Goal: Navigation & Orientation: Find specific page/section

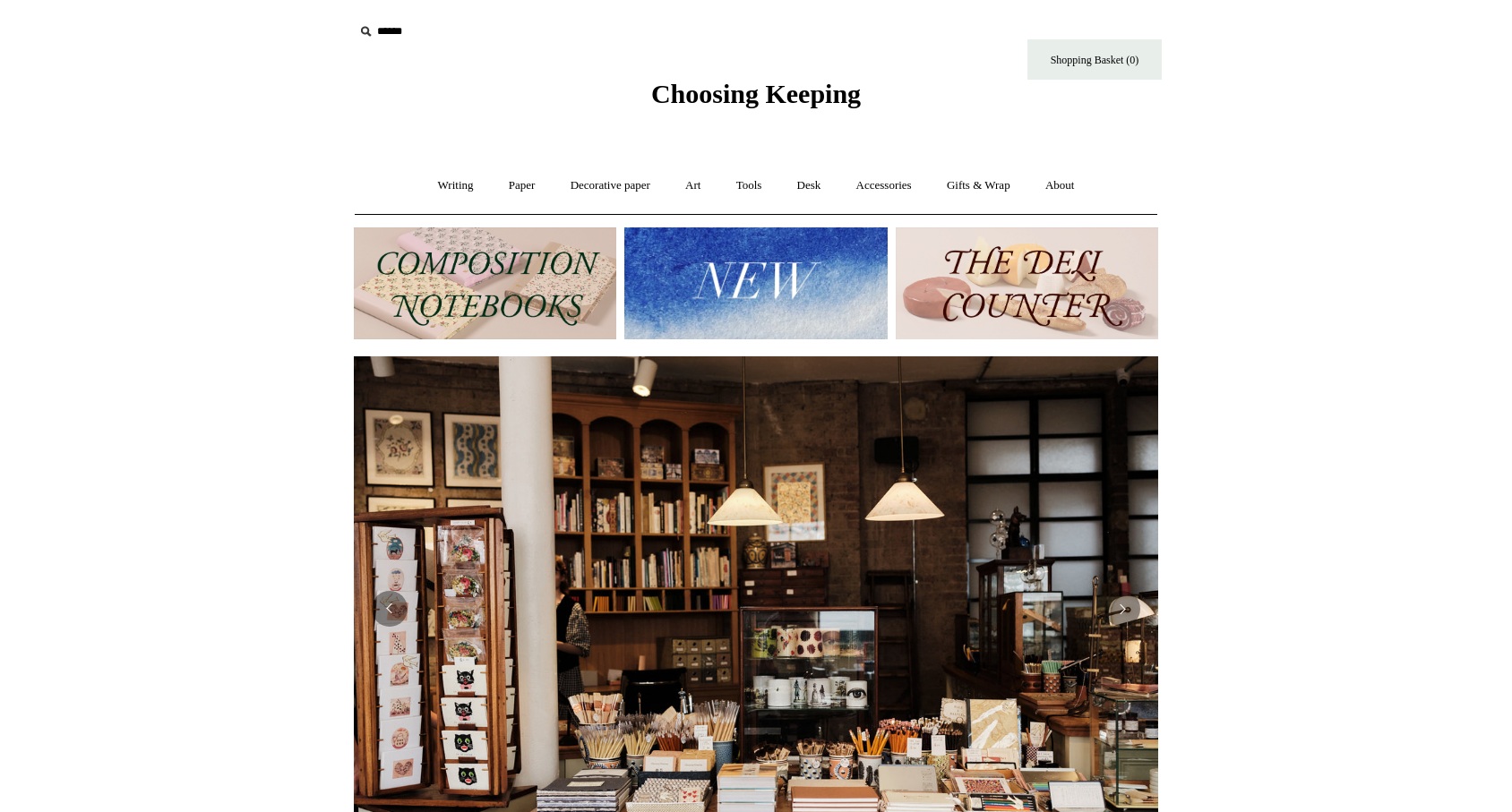
scroll to position [0, 1622]
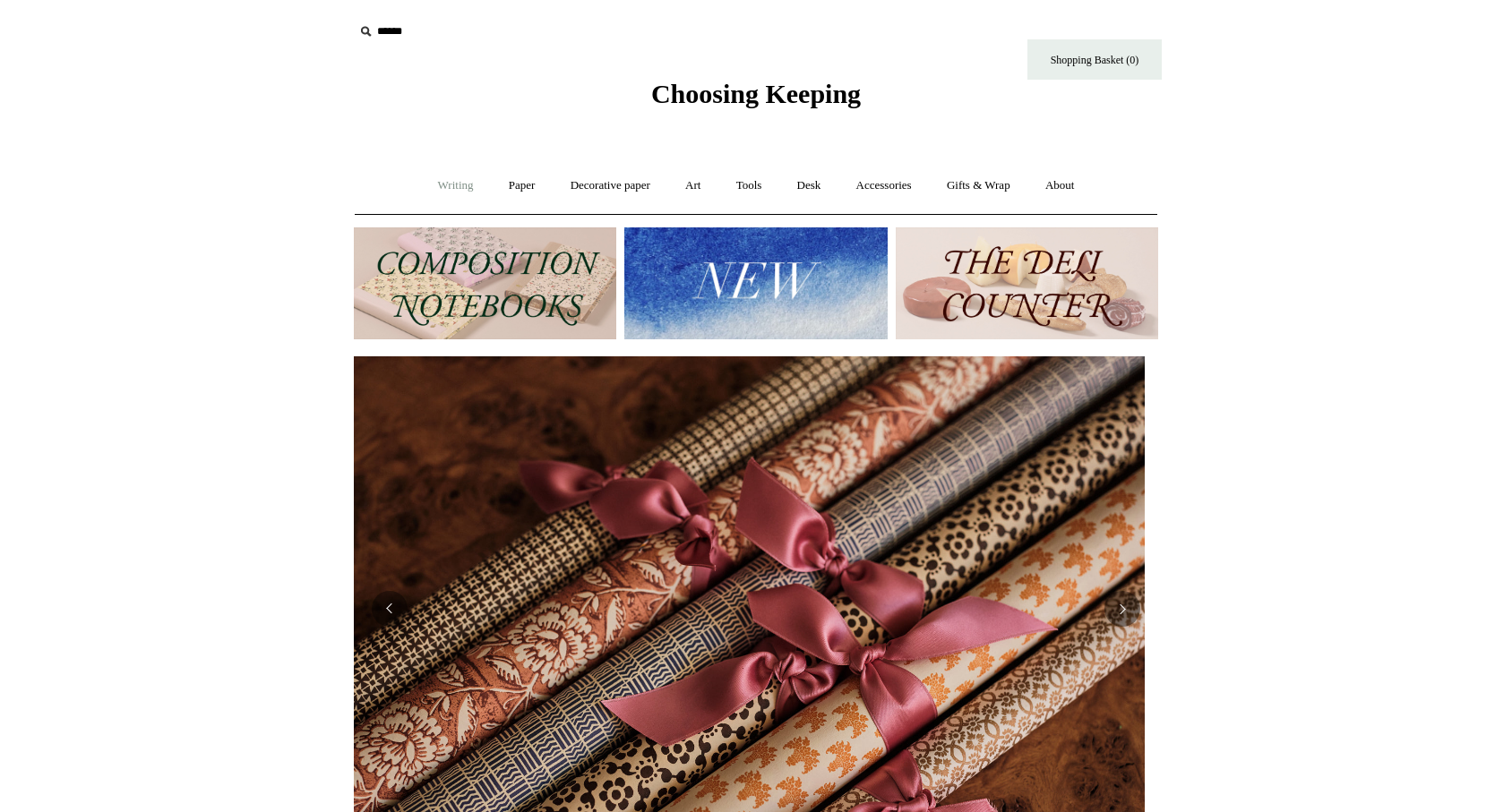
click at [453, 183] on link "Writing +" at bounding box center [456, 185] width 68 height 48
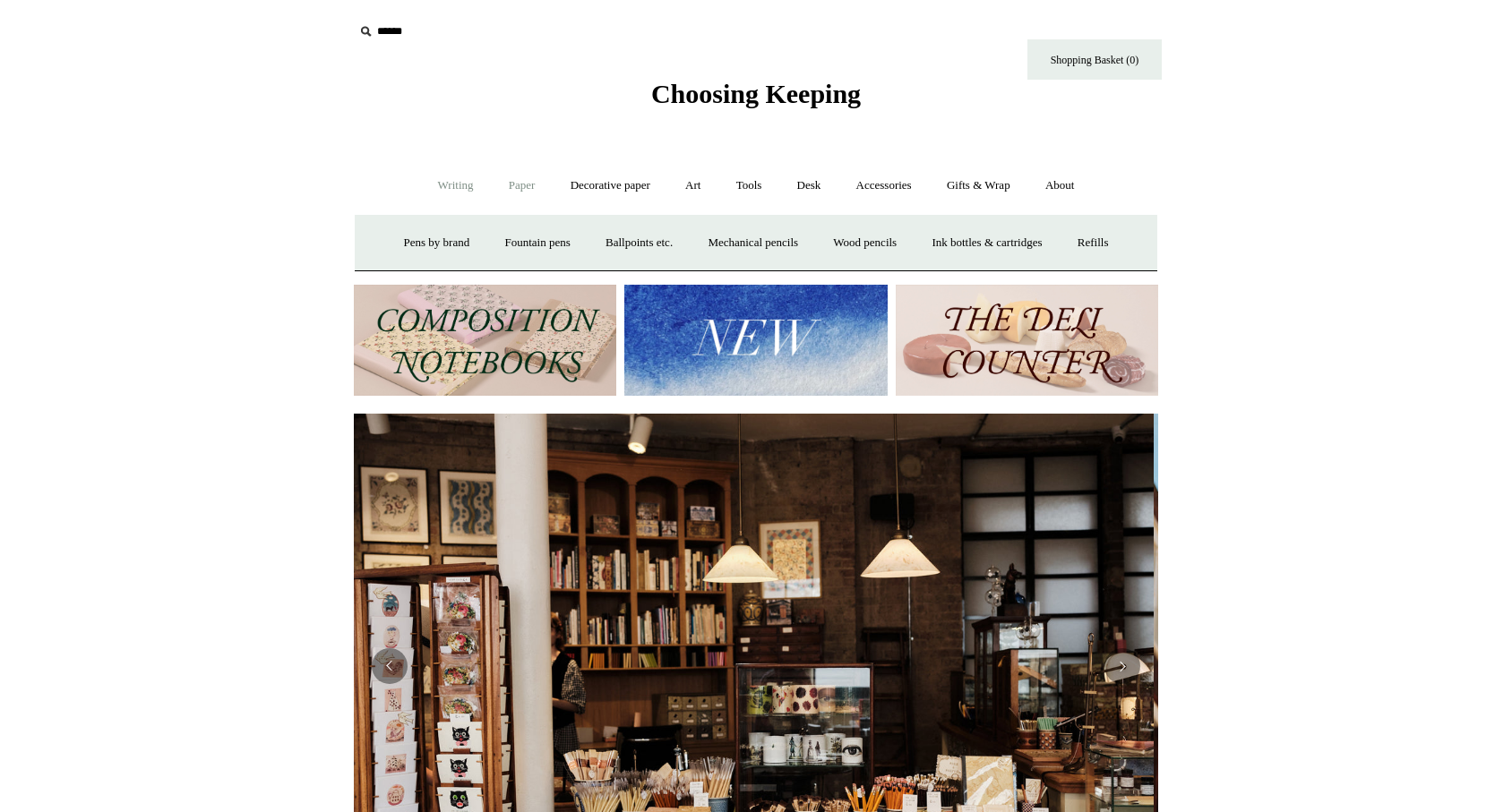
scroll to position [0, 0]
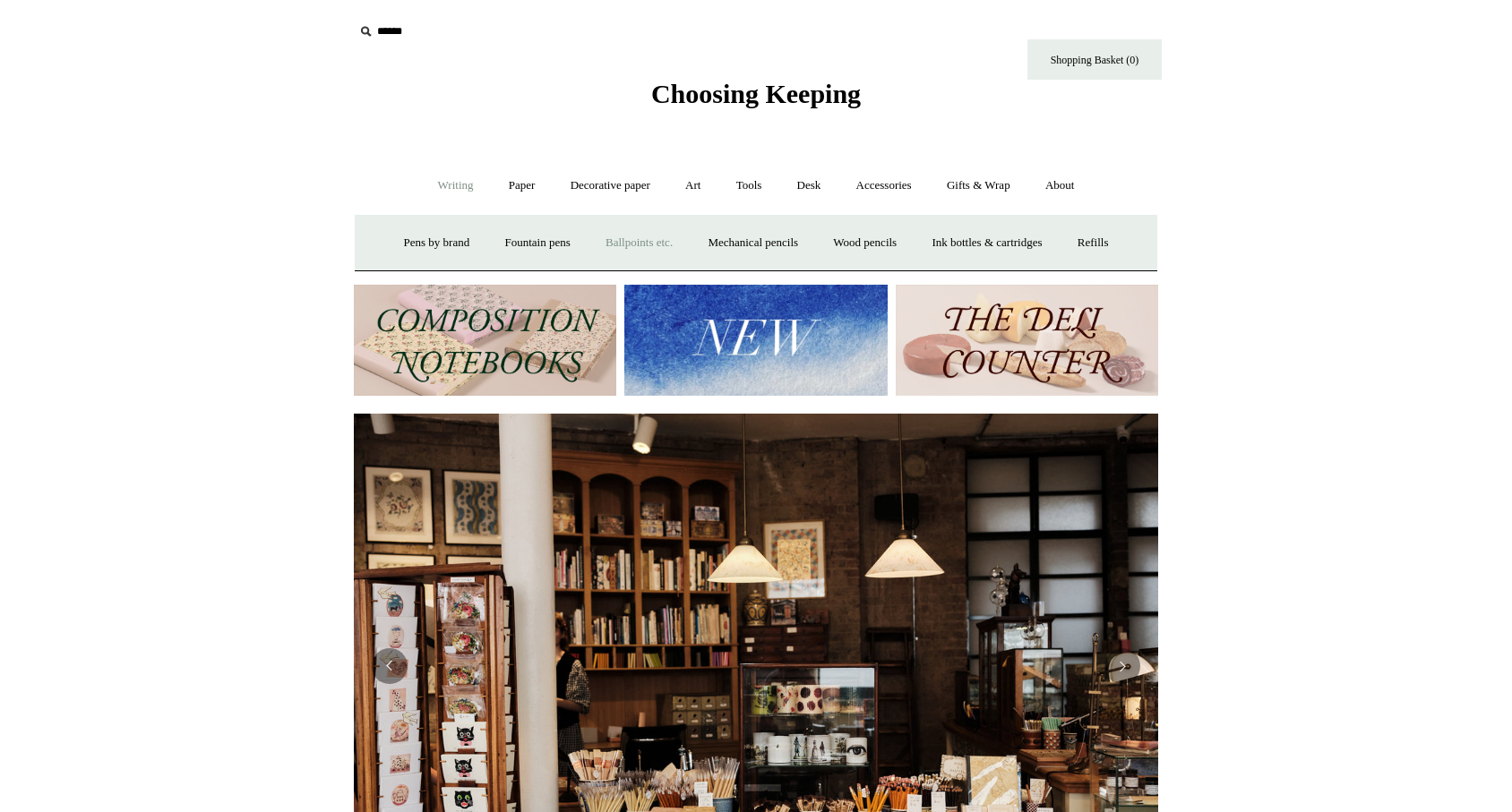
click at [659, 233] on link "Ballpoints etc. +" at bounding box center [639, 243] width 100 height 48
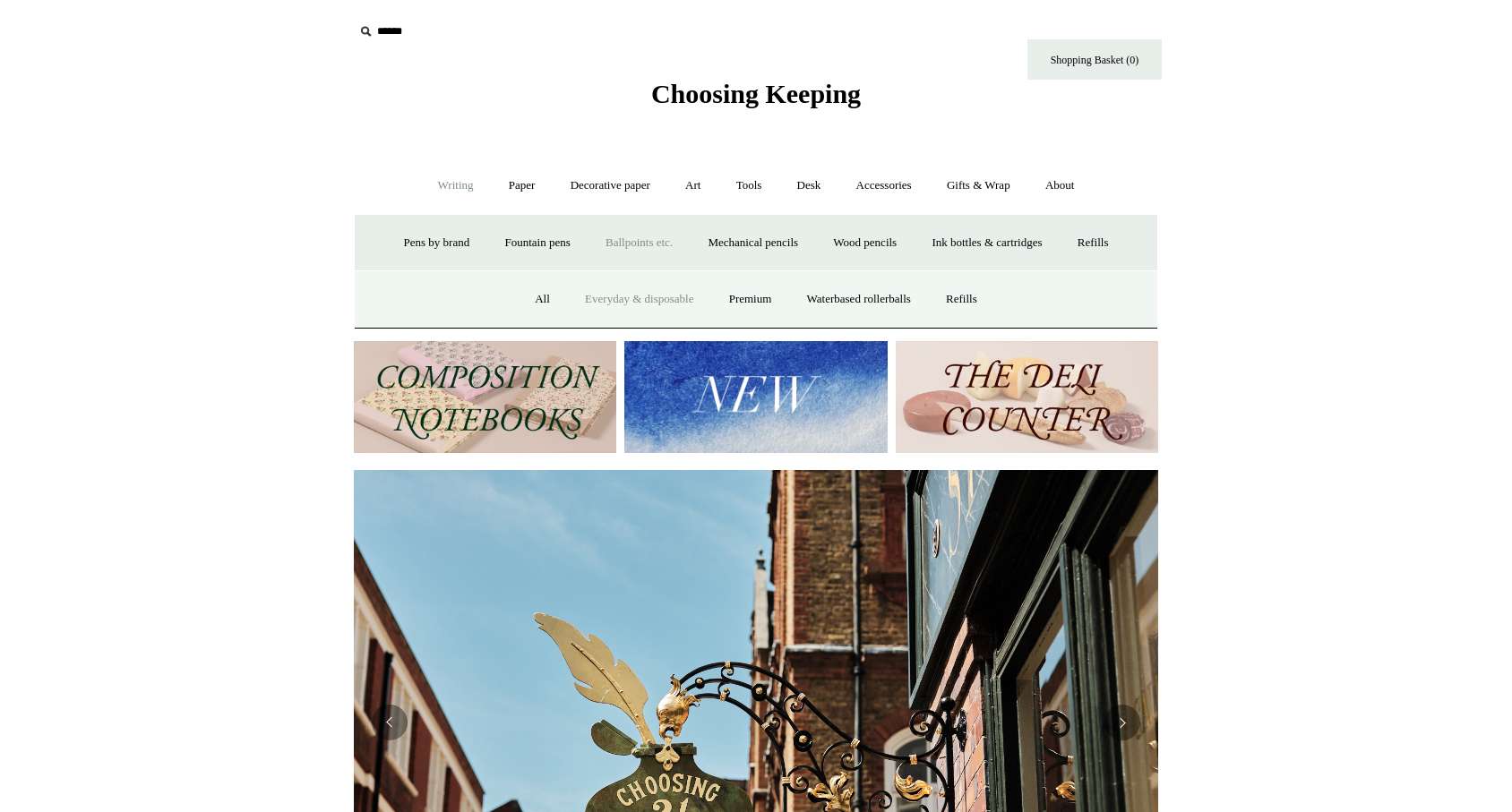
scroll to position [0, 804]
click at [589, 290] on link "Everyday & disposable" at bounding box center [639, 300] width 141 height 48
click at [604, 191] on link "Decorative paper +" at bounding box center [610, 185] width 112 height 48
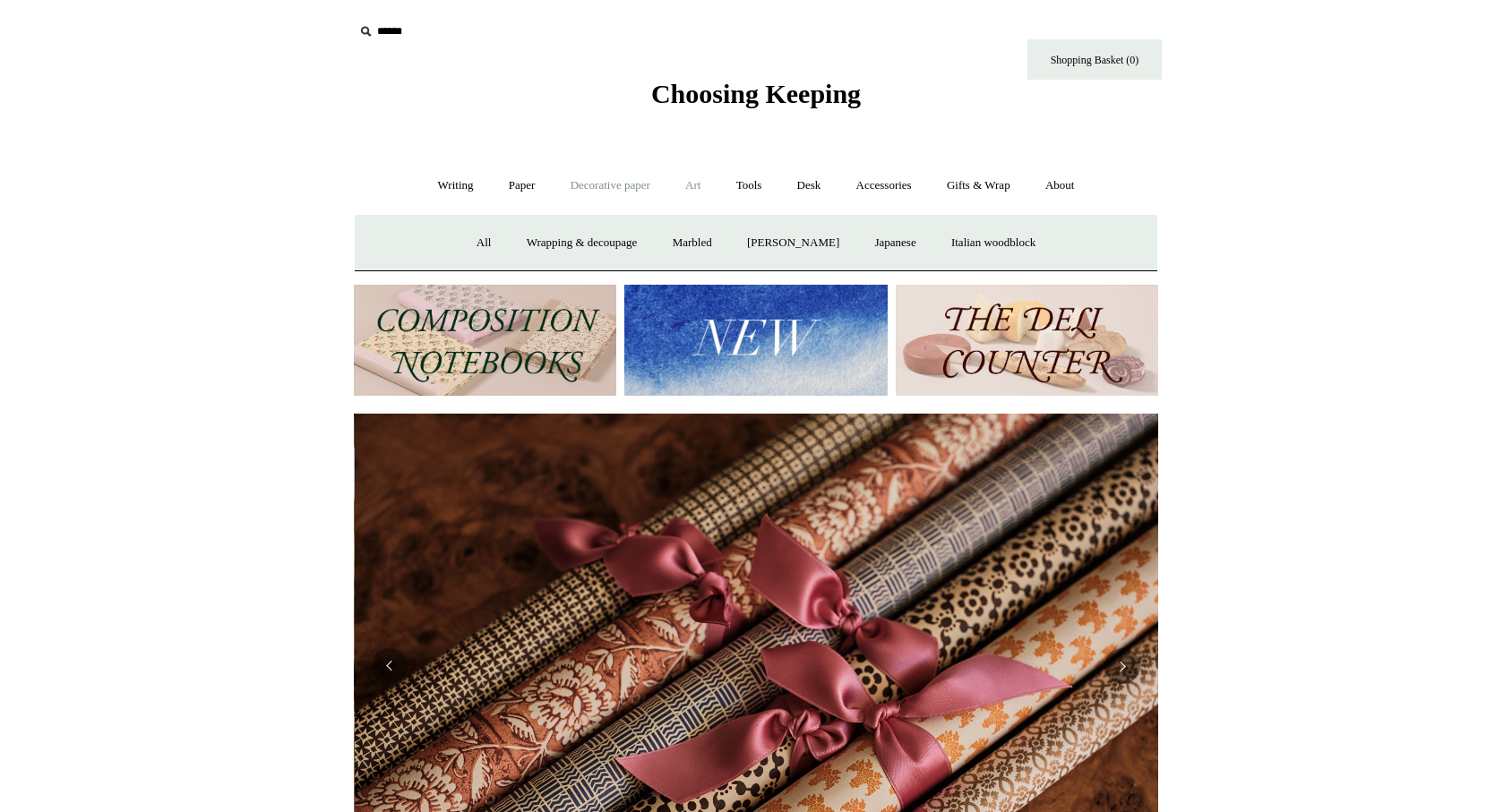
scroll to position [0, 1609]
click at [698, 191] on link "Art +" at bounding box center [692, 185] width 48 height 48
click at [753, 189] on link "Tools +" at bounding box center [750, 185] width 59 height 48
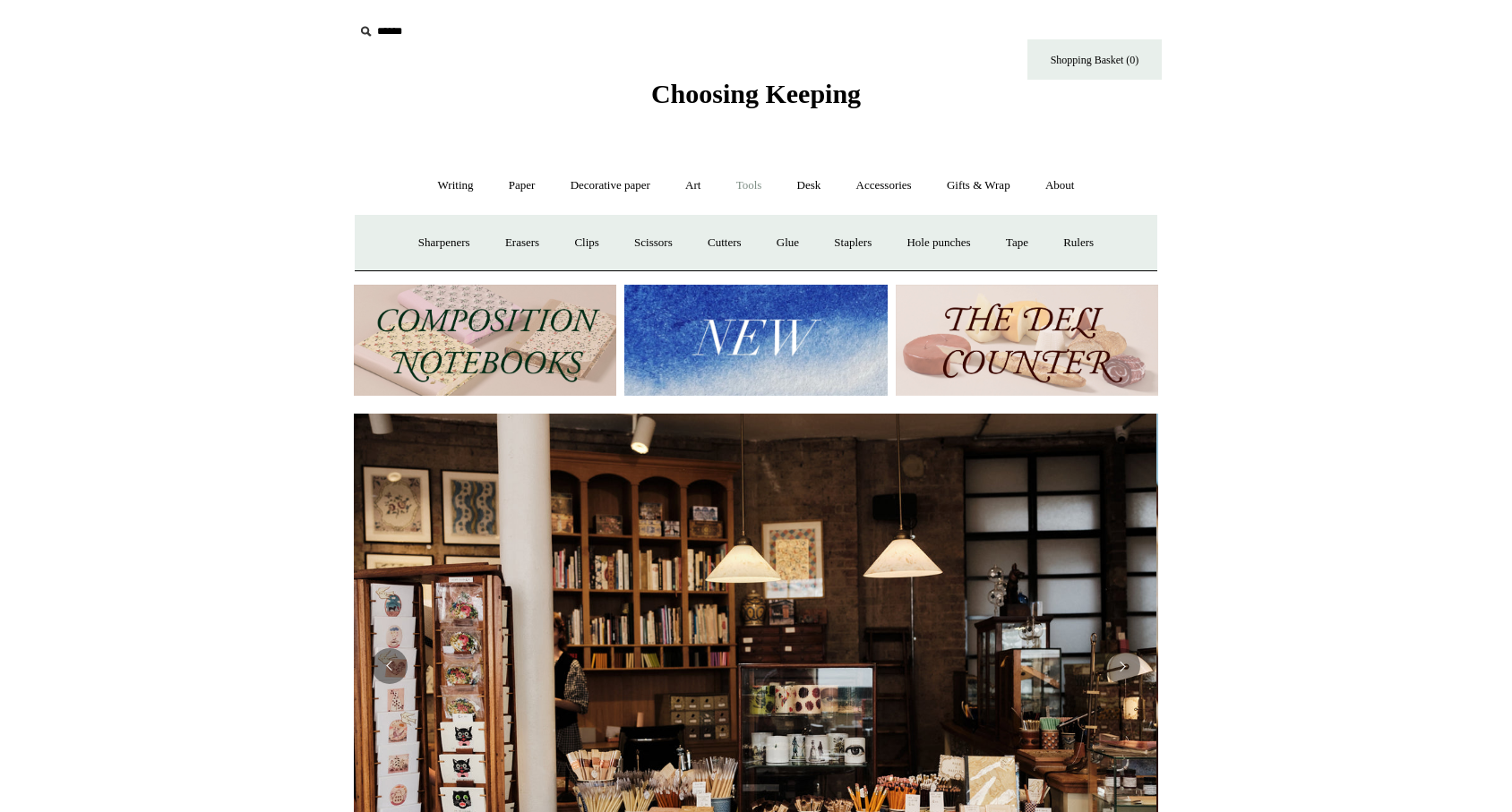
scroll to position [0, 0]
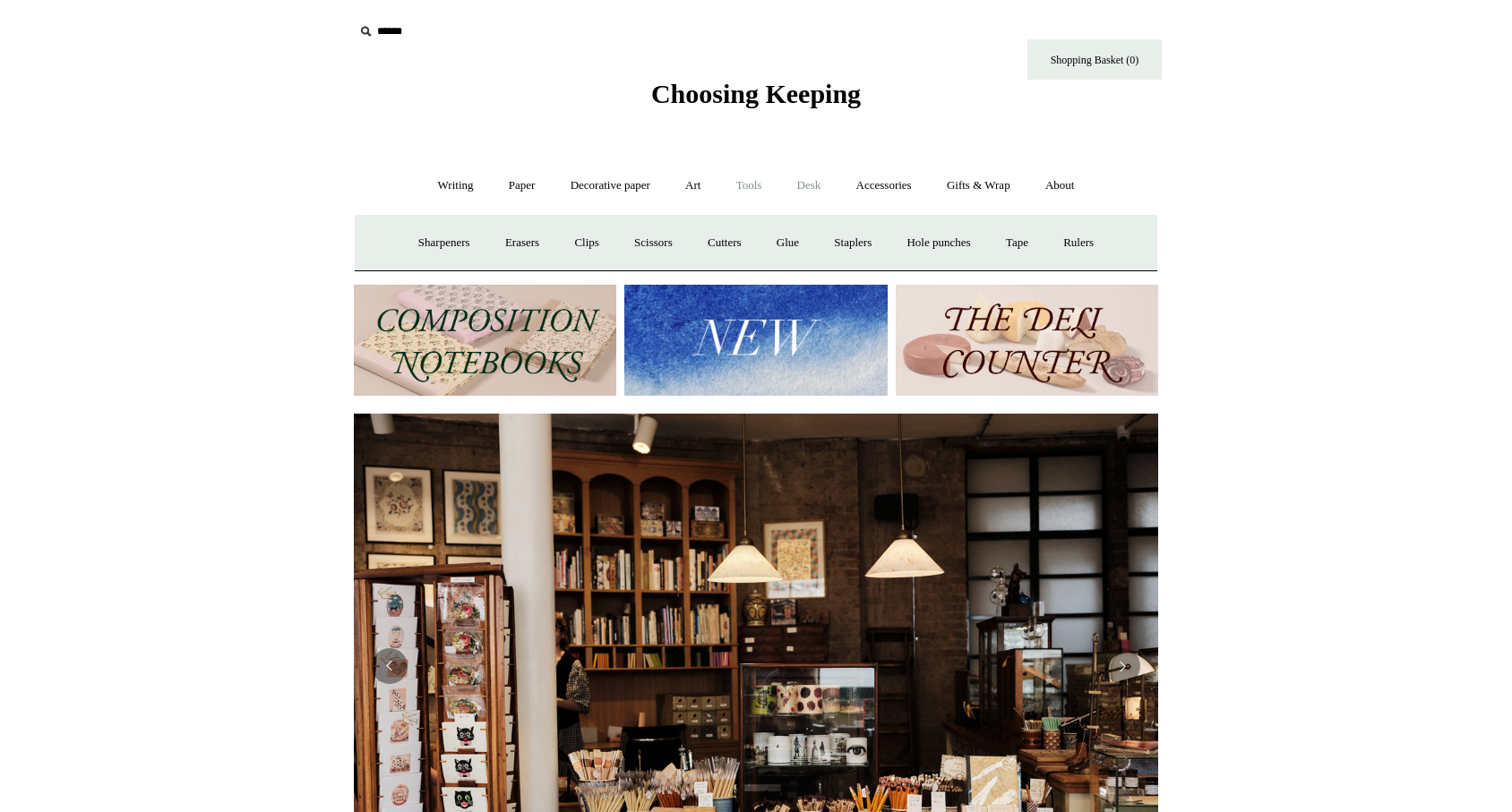
click at [826, 187] on link "Desk +" at bounding box center [809, 185] width 57 height 48
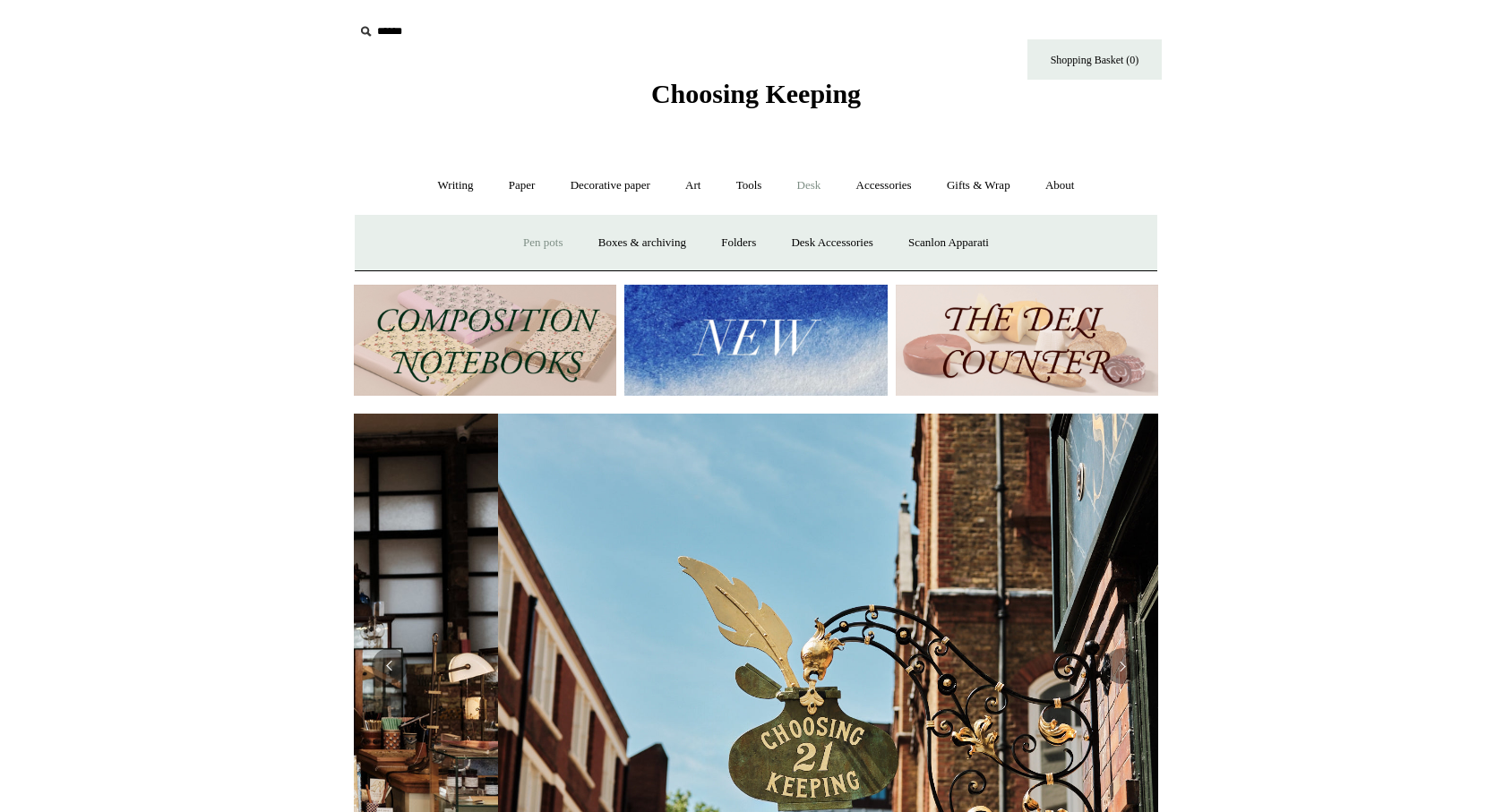
click at [529, 242] on link "Pen pots" at bounding box center [542, 243] width 71 height 48
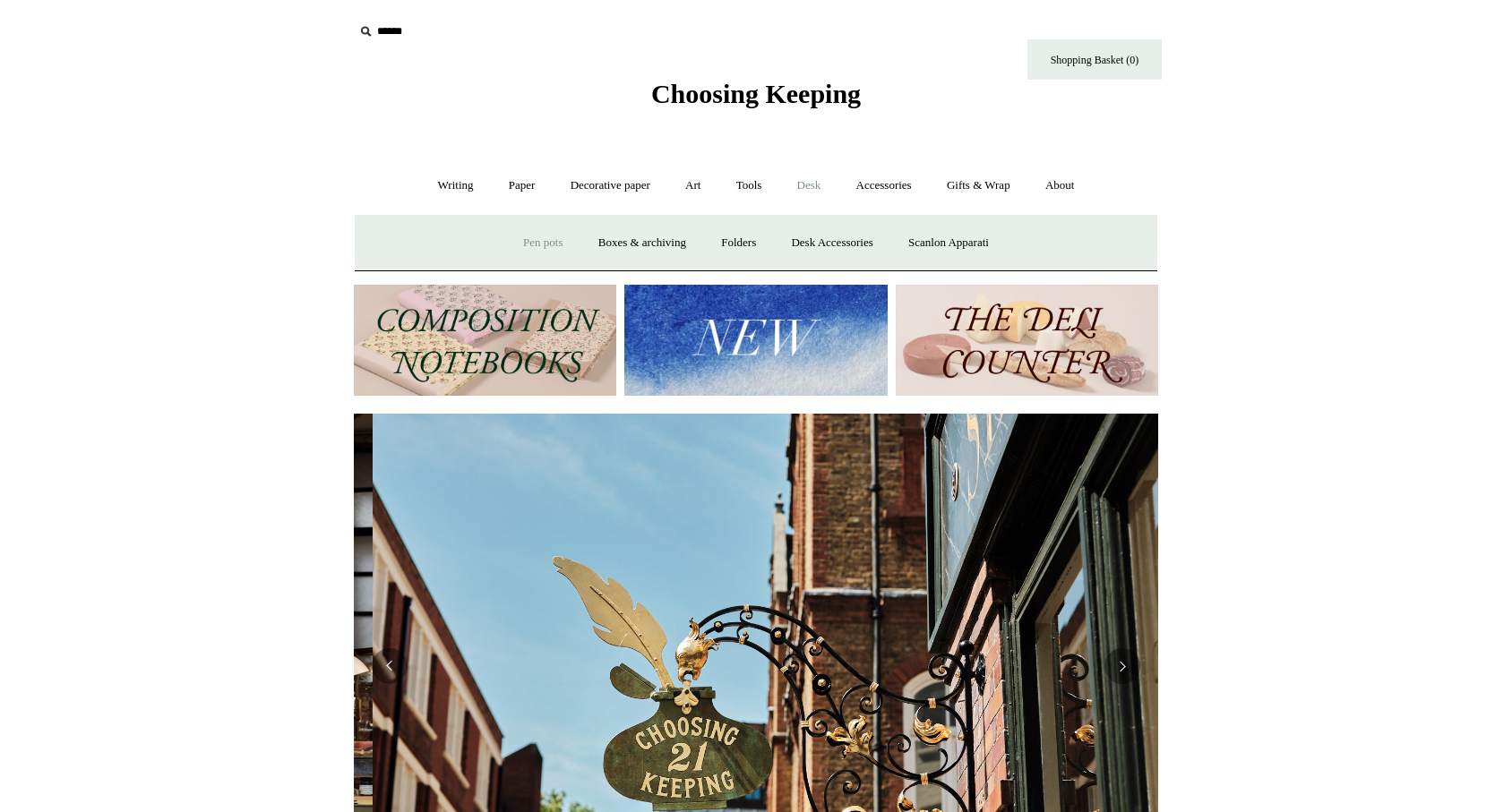
scroll to position [0, 804]
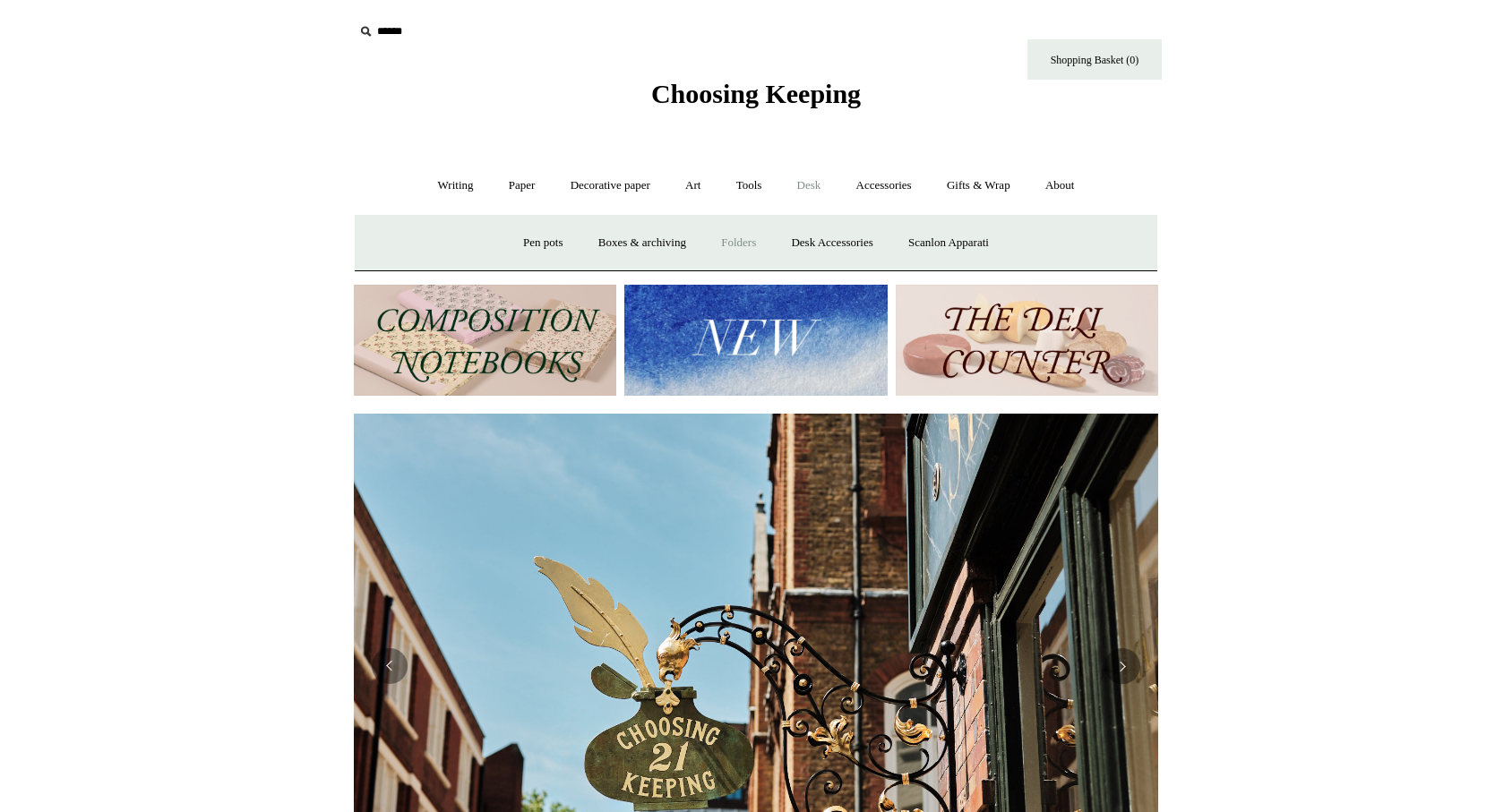
click at [749, 239] on link "Folders" at bounding box center [738, 243] width 67 height 48
click at [900, 186] on link "Accessories +" at bounding box center [884, 185] width 88 height 48
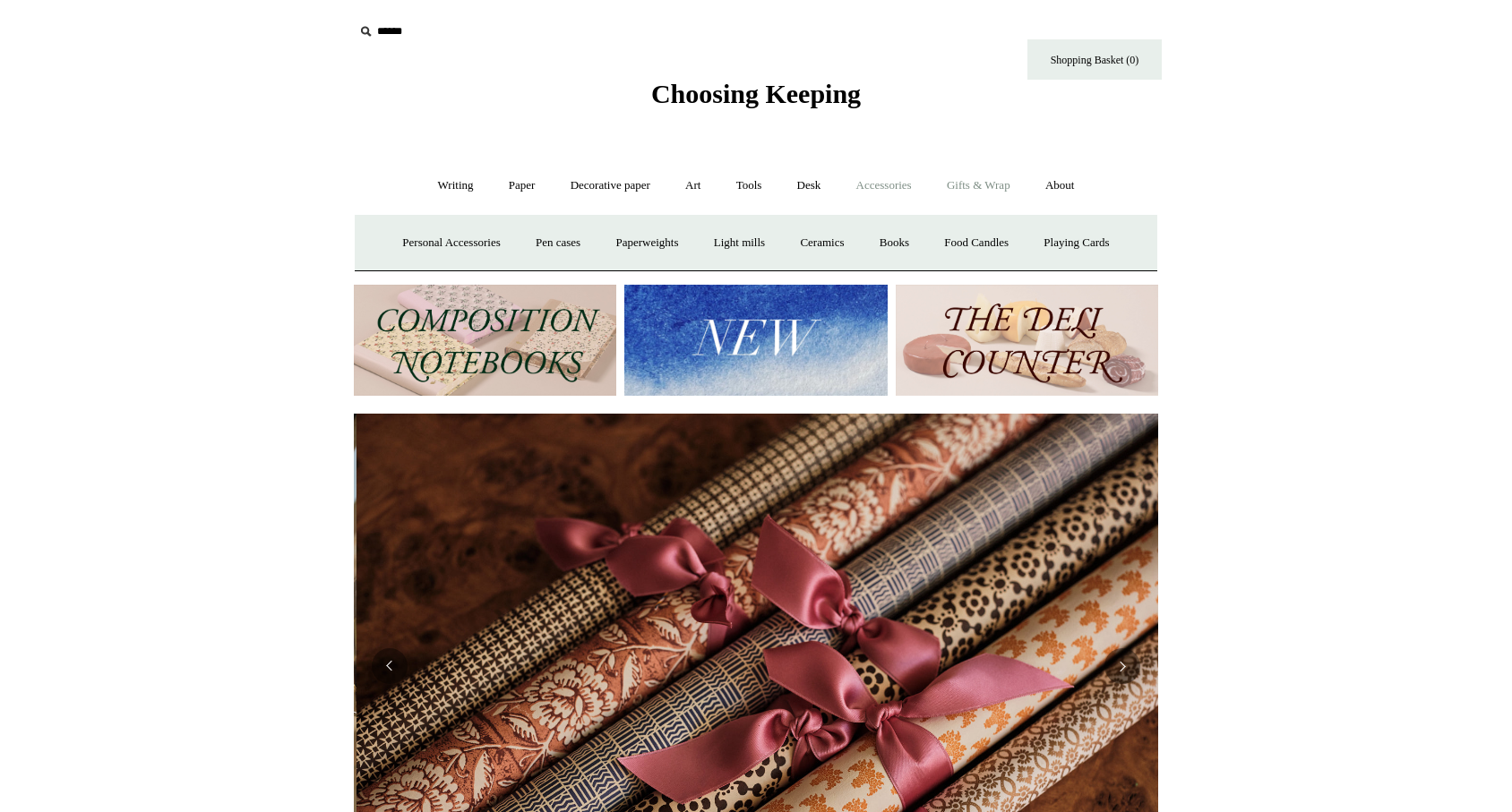
scroll to position [0, 1609]
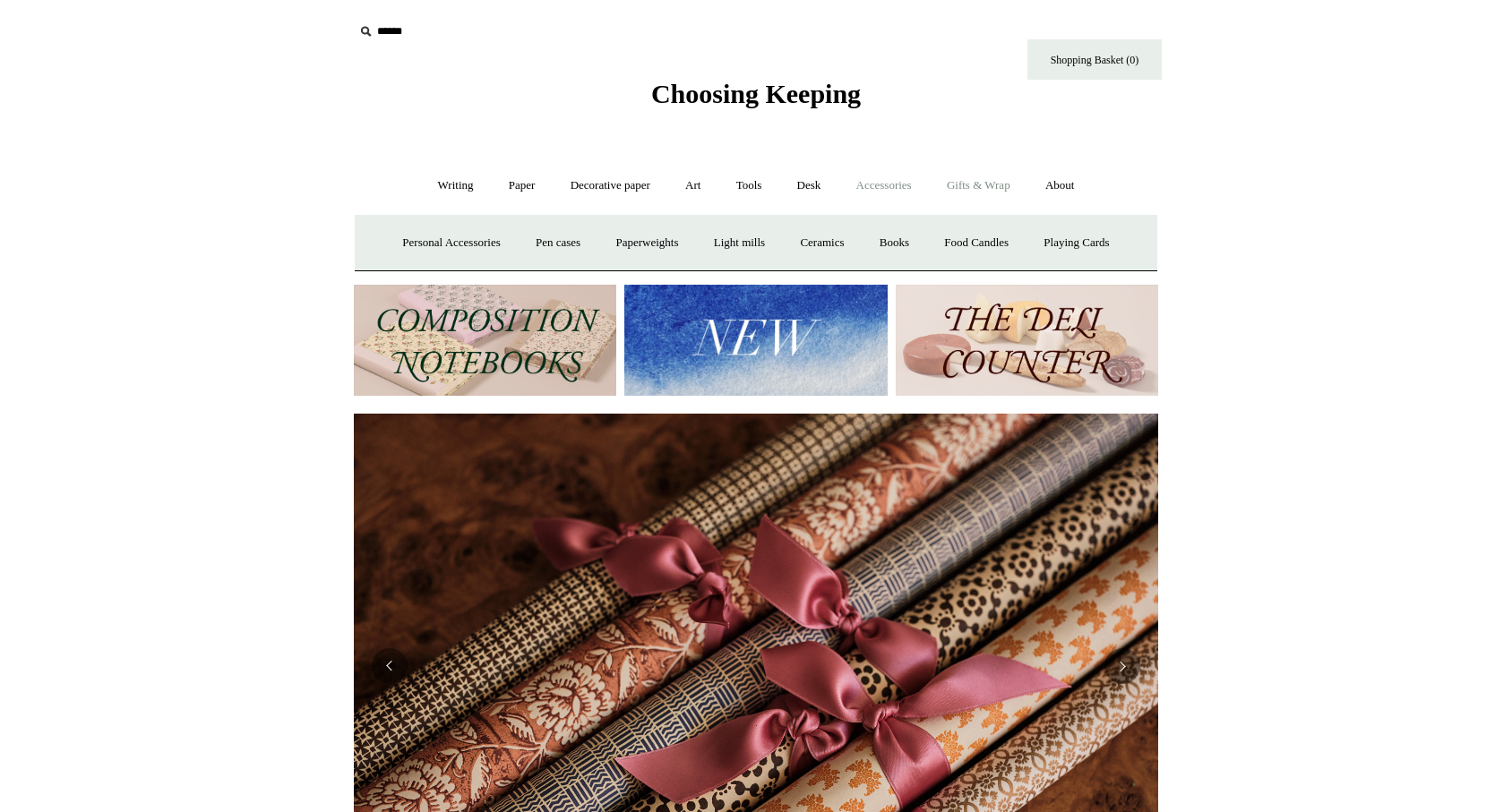
click at [981, 182] on link "Gifts & Wrap +" at bounding box center [978, 185] width 96 height 48
click at [1083, 178] on link "About +" at bounding box center [1059, 185] width 61 height 48
click at [990, 175] on link "Gifts & Wrap +" at bounding box center [978, 185] width 96 height 48
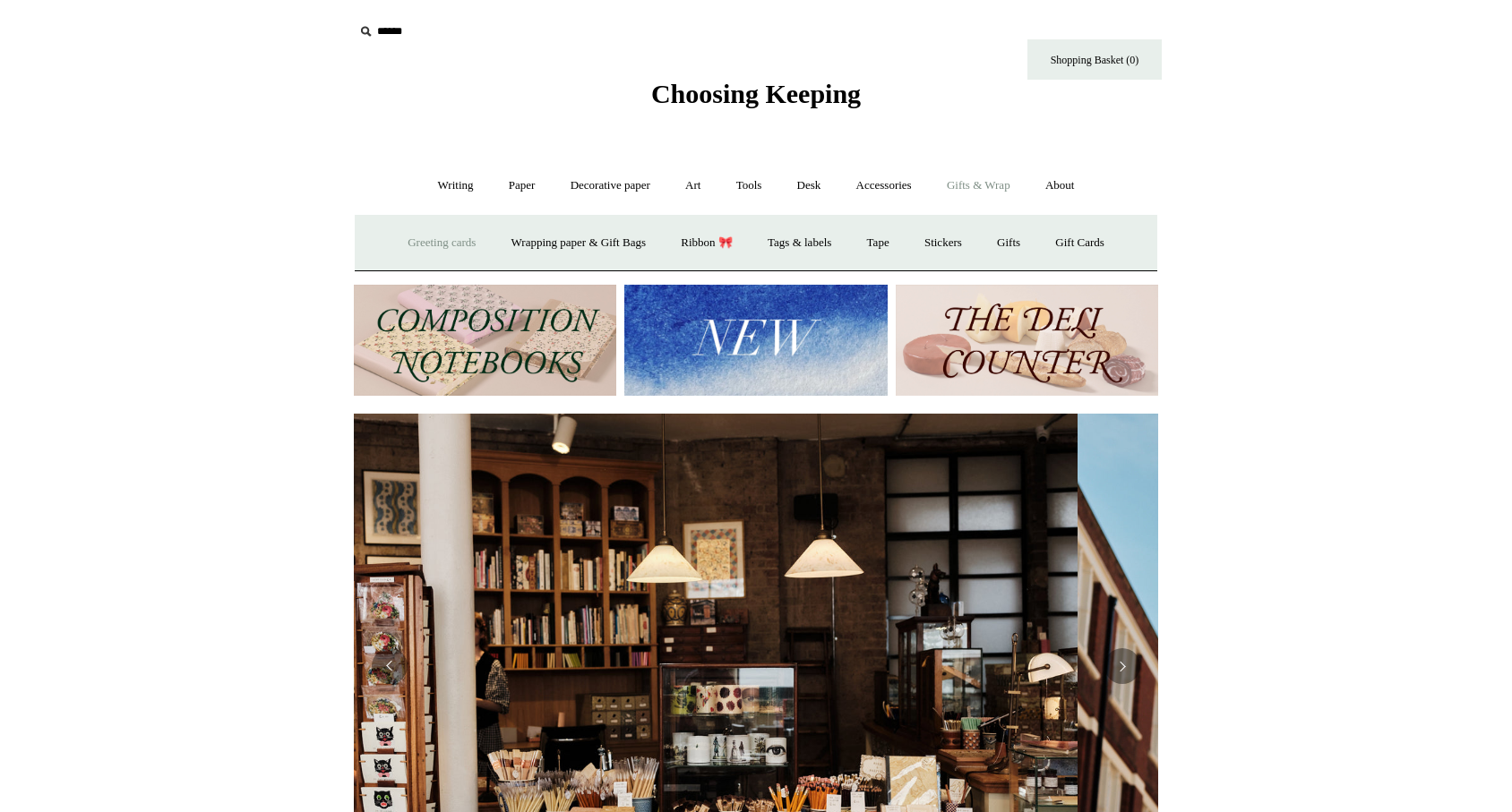
scroll to position [0, 4]
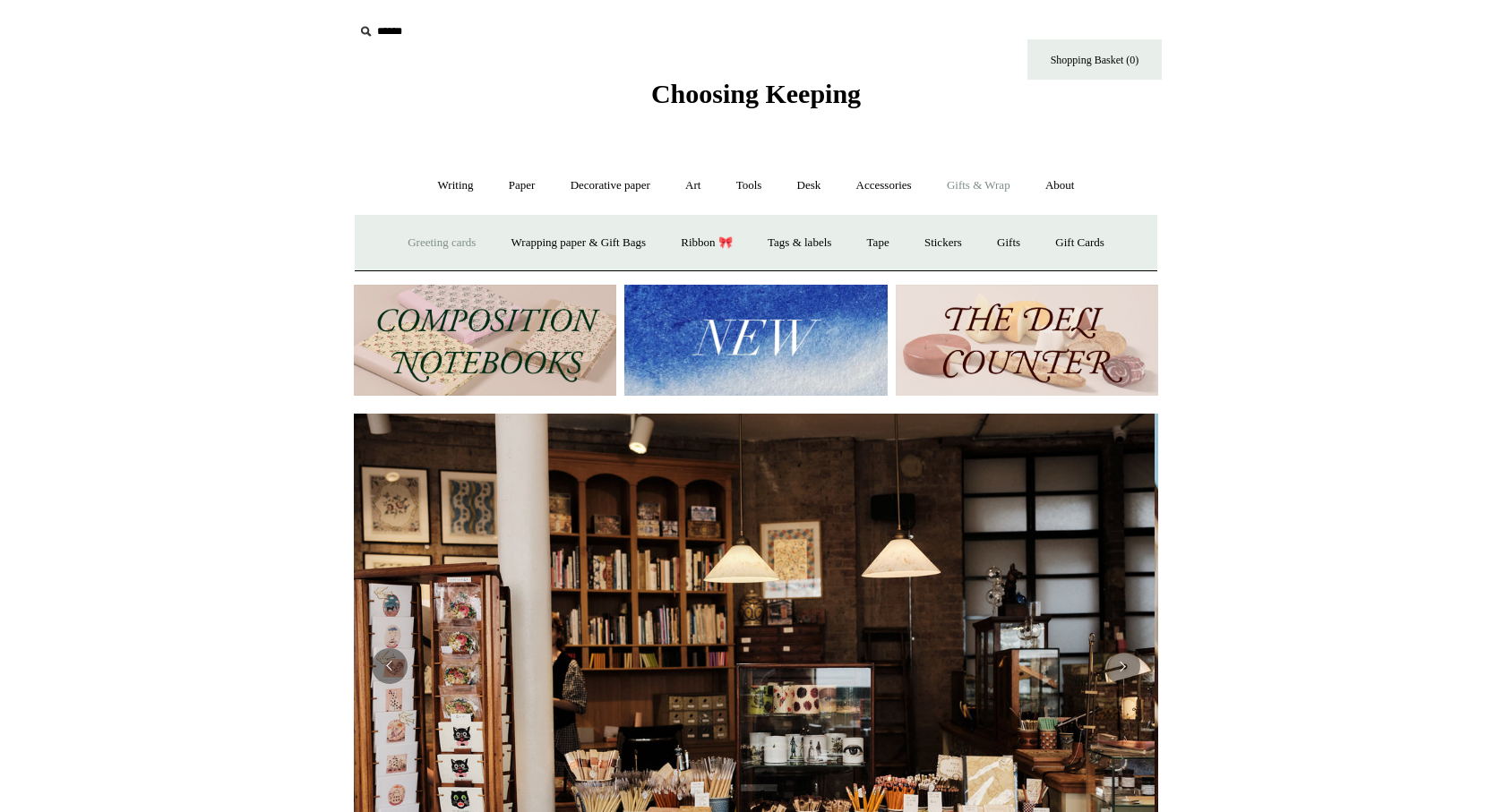
click at [431, 242] on link "Greeting cards +" at bounding box center [441, 243] width 101 height 48
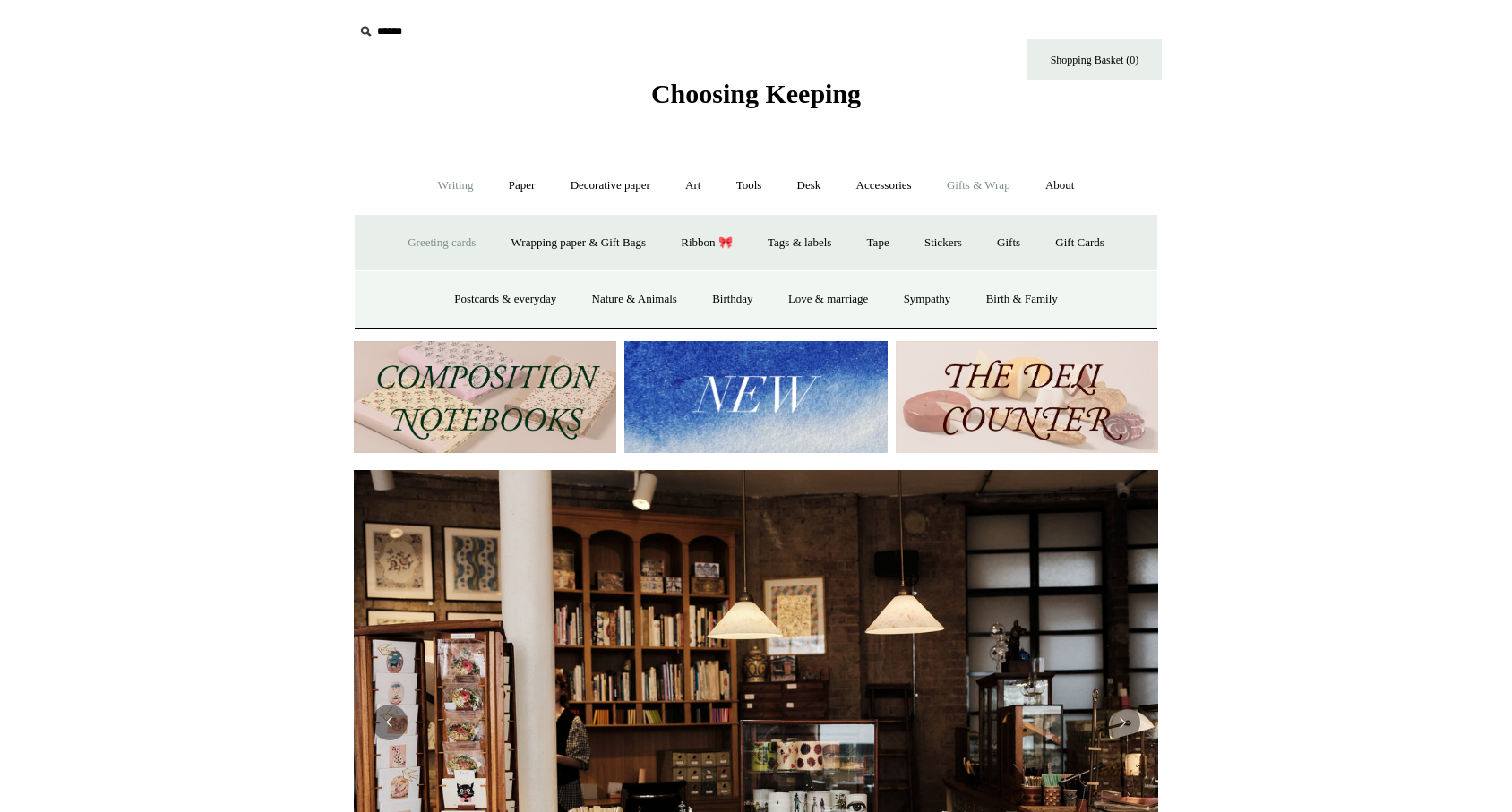
click at [448, 190] on link "Writing +" at bounding box center [456, 185] width 68 height 48
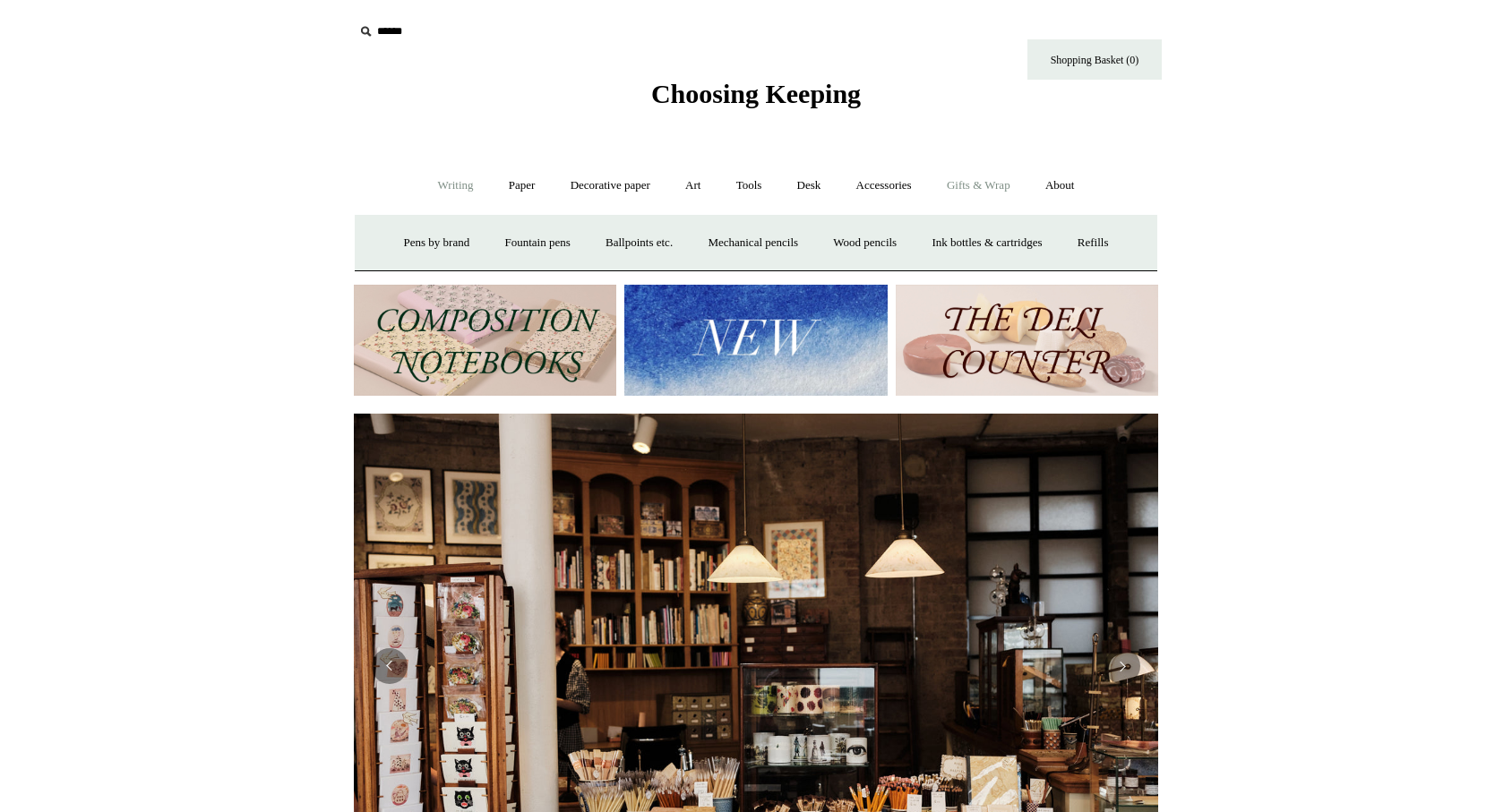
click at [977, 179] on link "Gifts & Wrap +" at bounding box center [978, 185] width 96 height 48
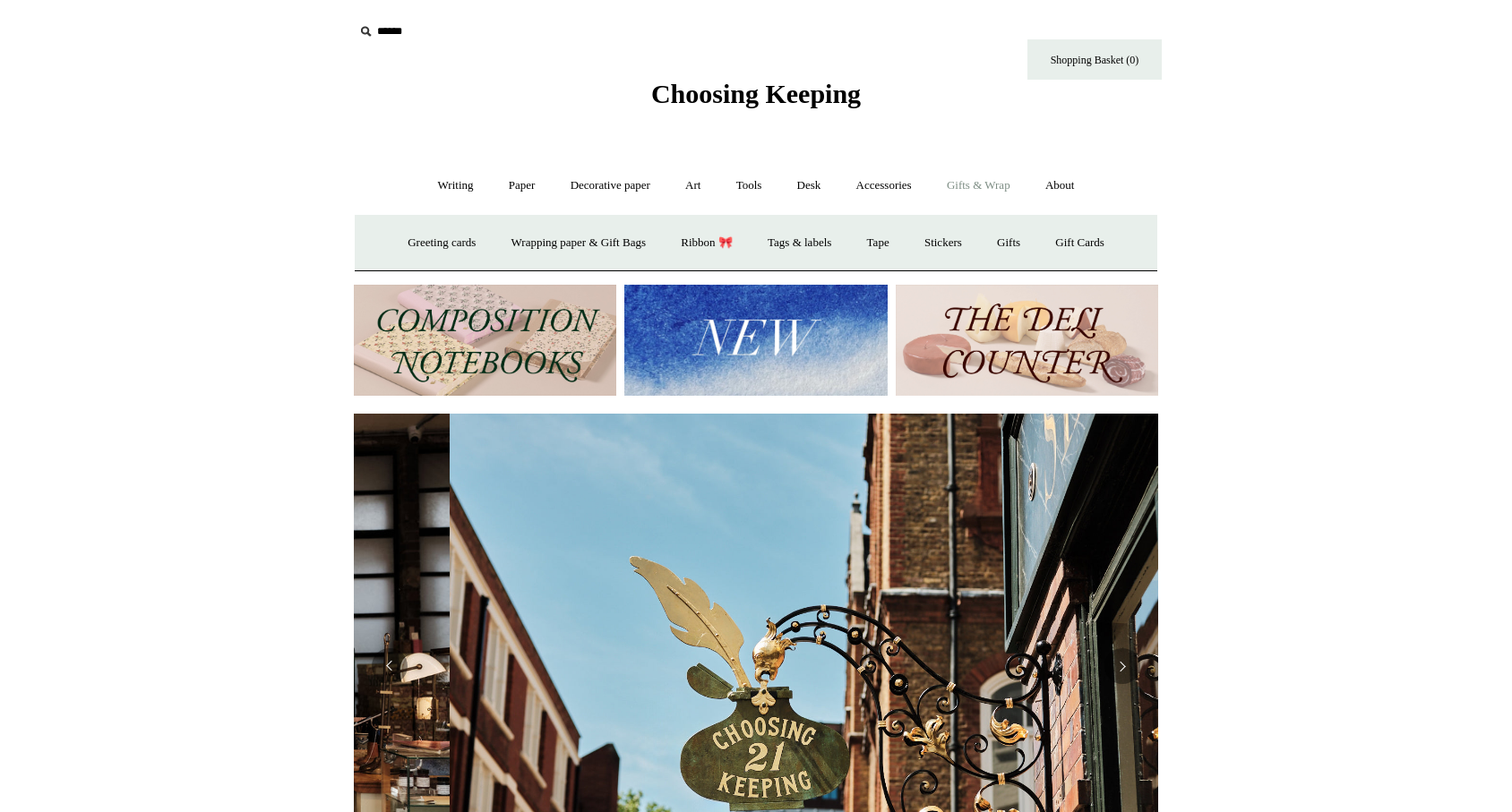
scroll to position [0, 804]
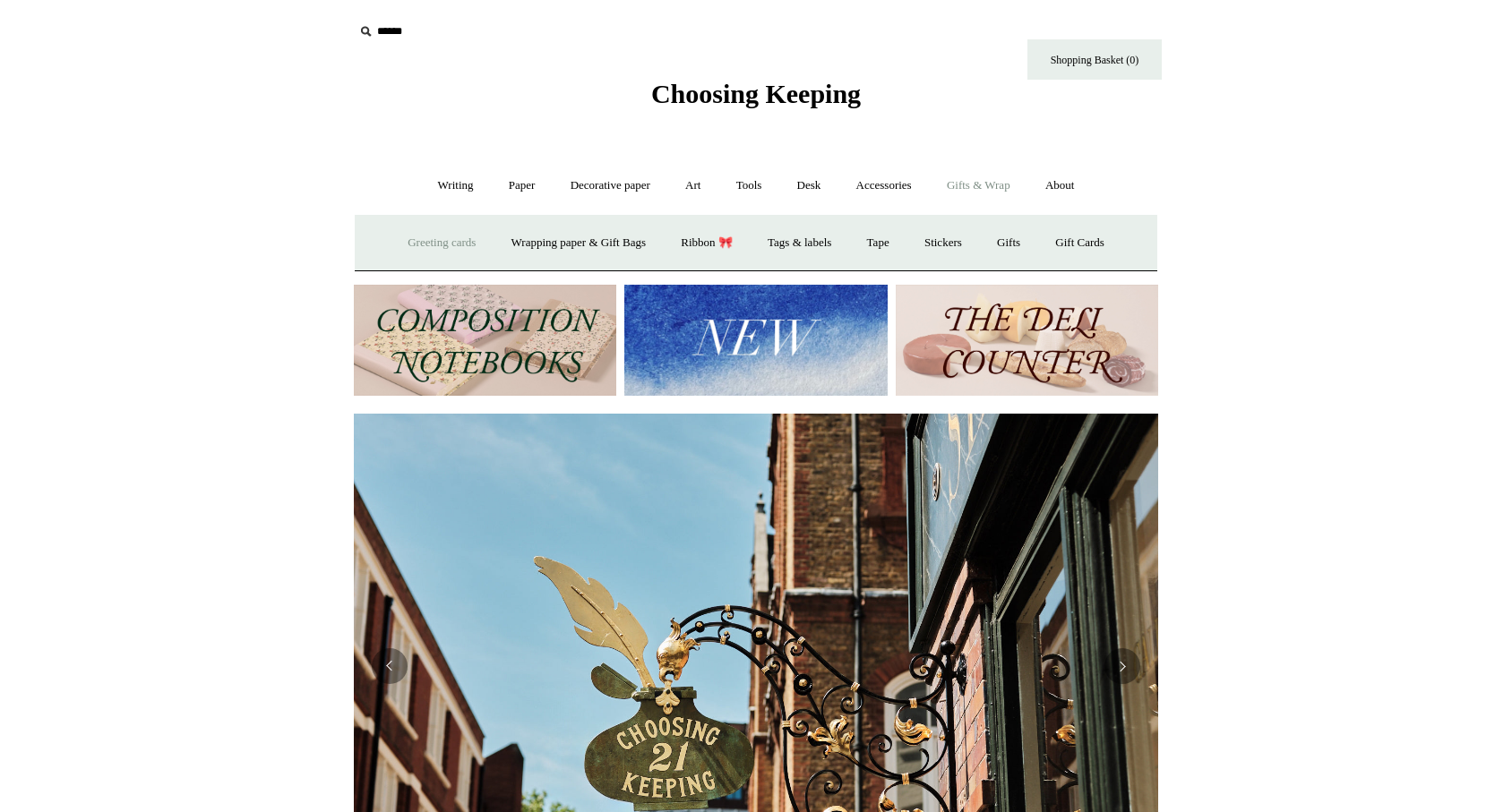
click at [450, 236] on link "Greeting cards +" at bounding box center [441, 243] width 101 height 48
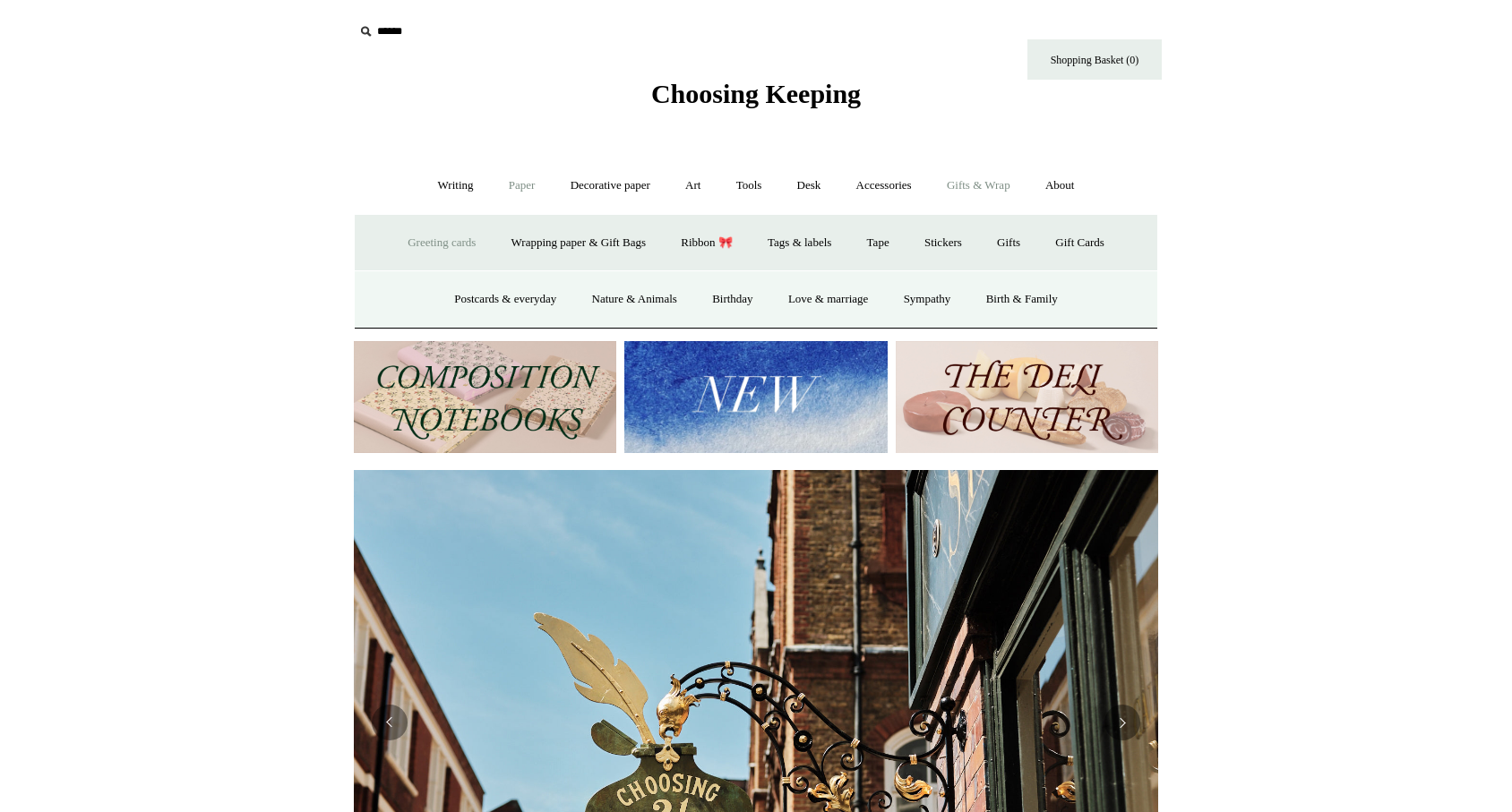
click at [521, 179] on link "Paper +" at bounding box center [522, 185] width 60 height 48
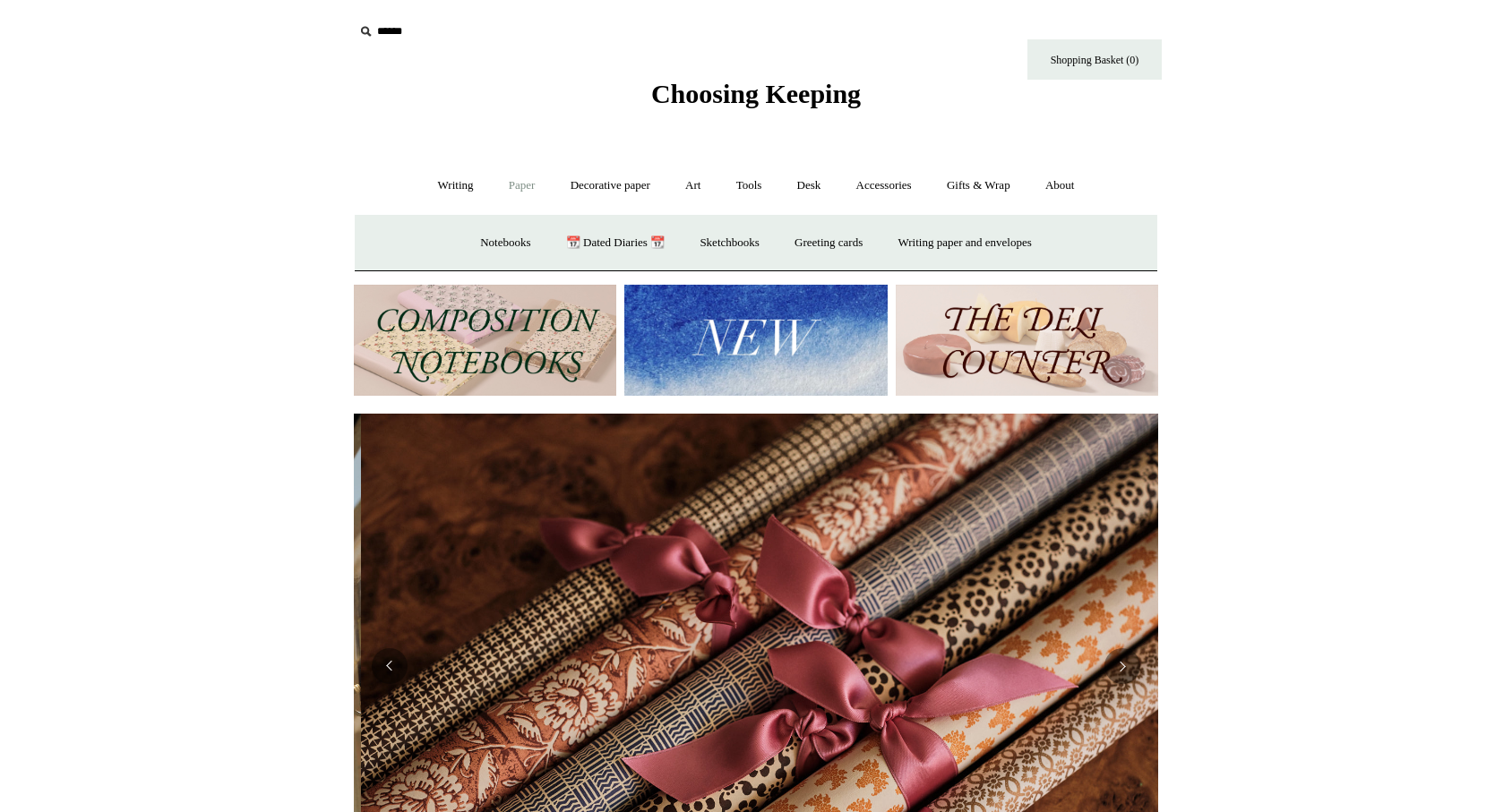
scroll to position [0, 1609]
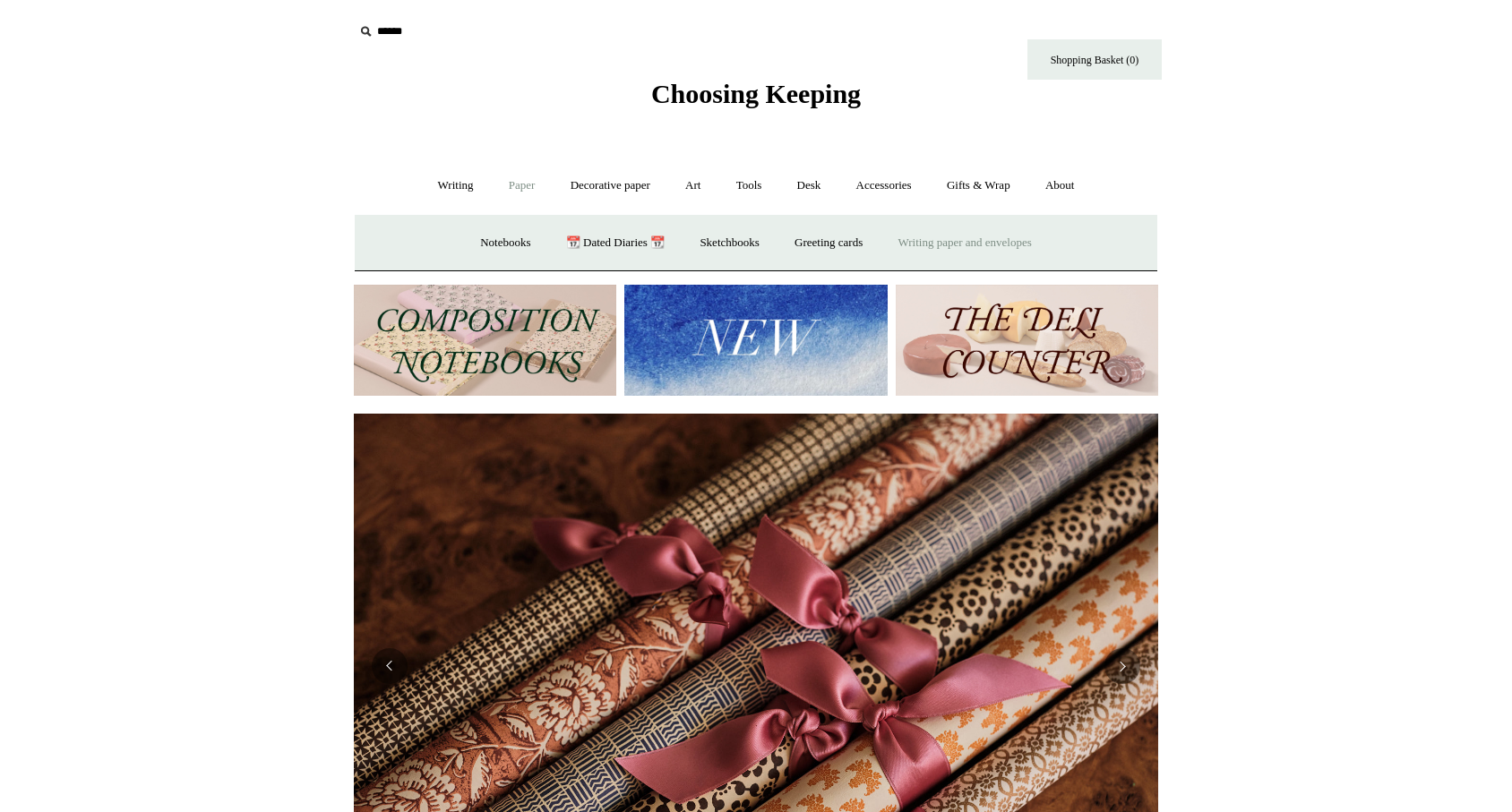
click at [1028, 235] on link "Writing paper and envelopes +" at bounding box center [965, 243] width 166 height 48
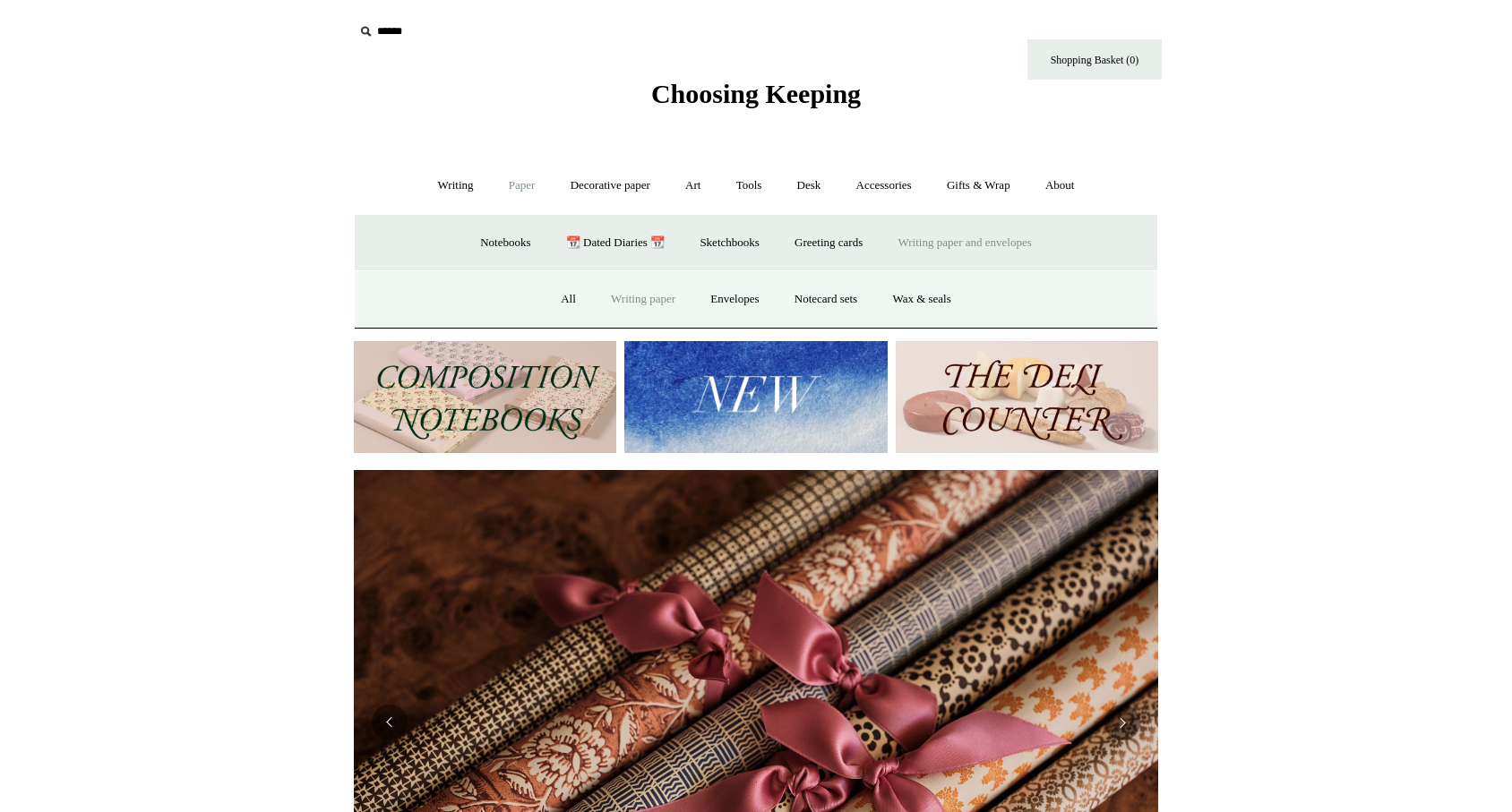
click at [611, 296] on link "Writing paper" at bounding box center [642, 300] width 97 height 48
click at [710, 295] on link "Envelopes" at bounding box center [734, 300] width 81 height 48
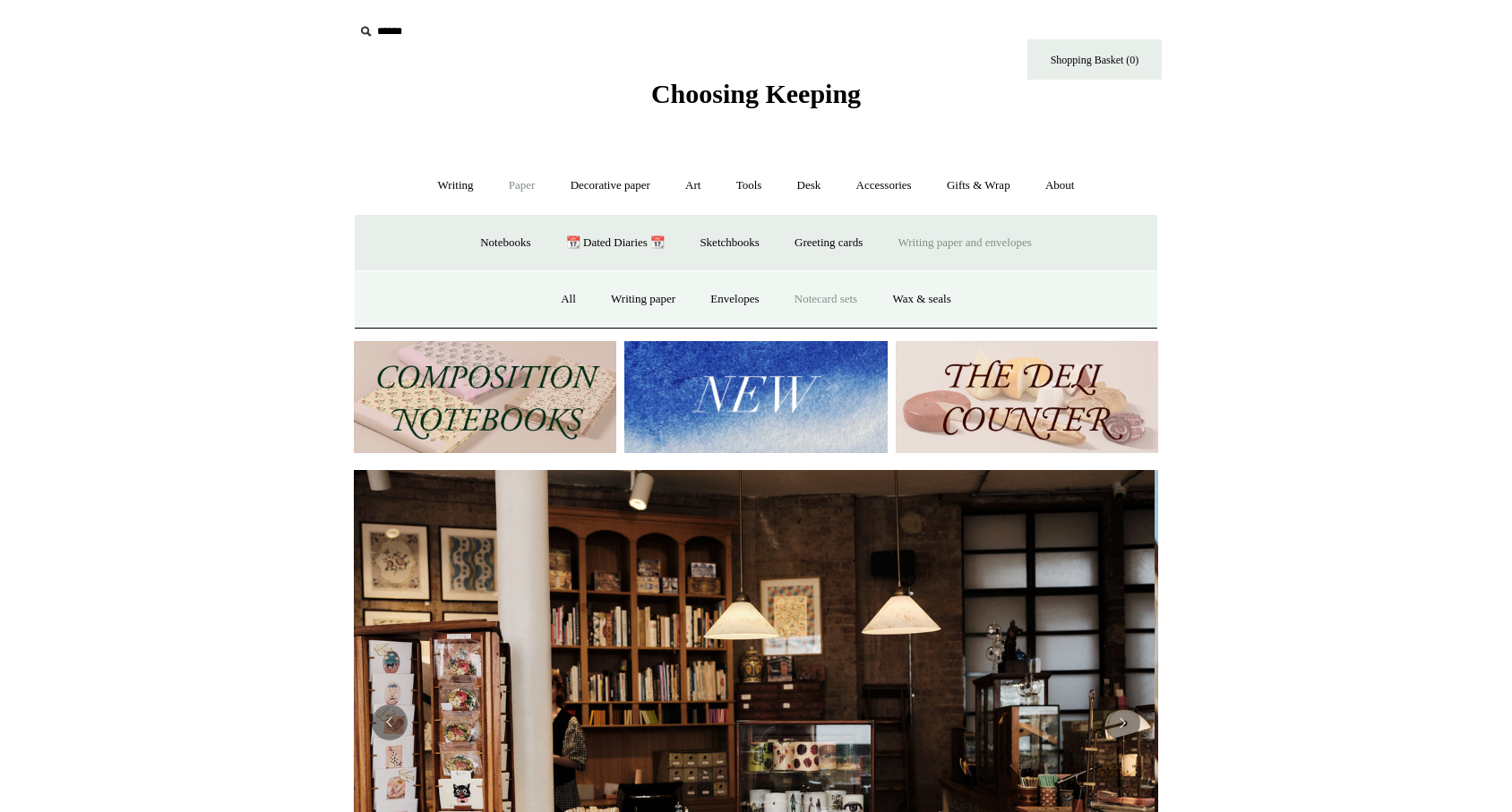
scroll to position [0, 0]
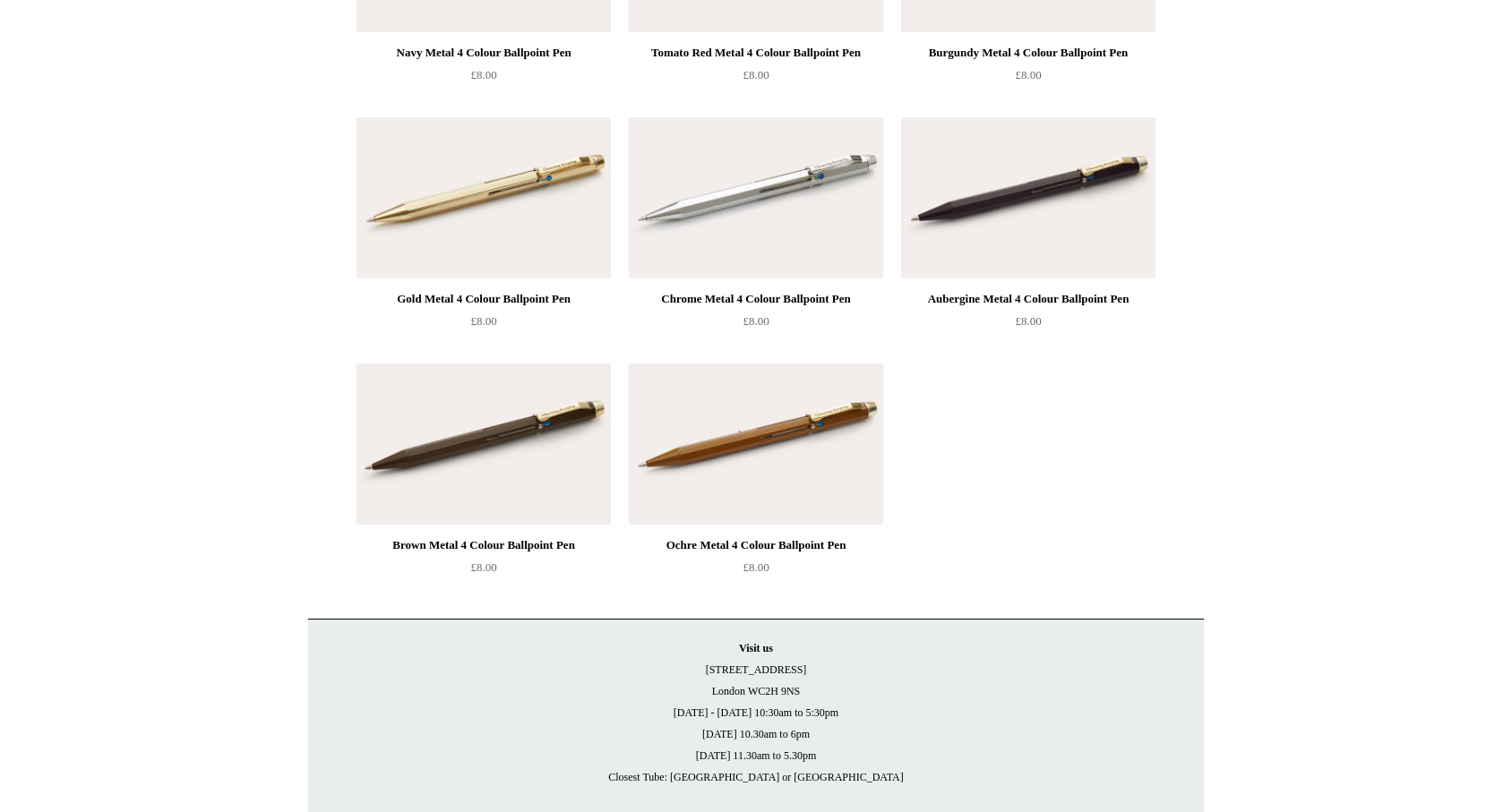
scroll to position [1611, 0]
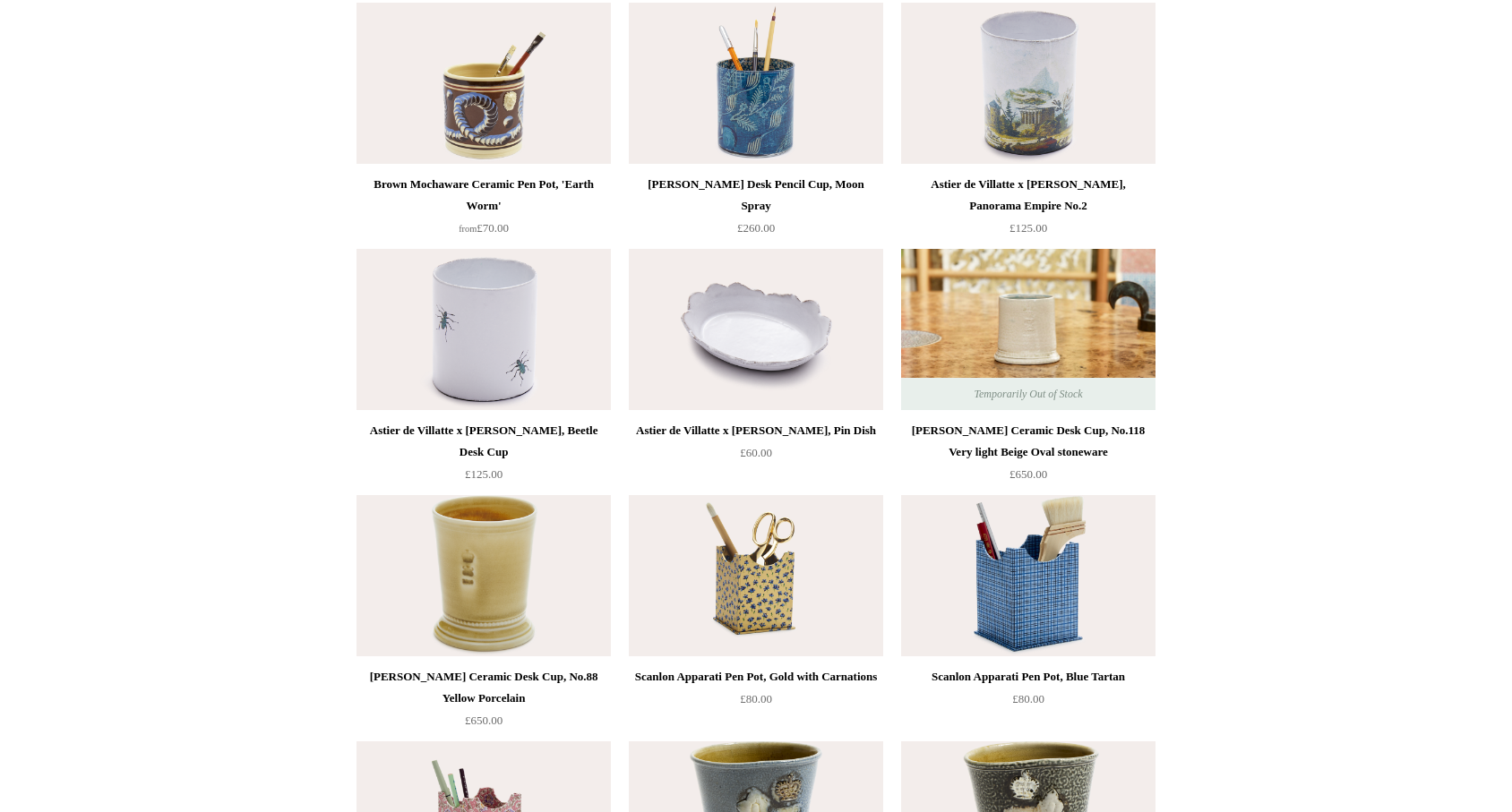
scroll to position [1720, 0]
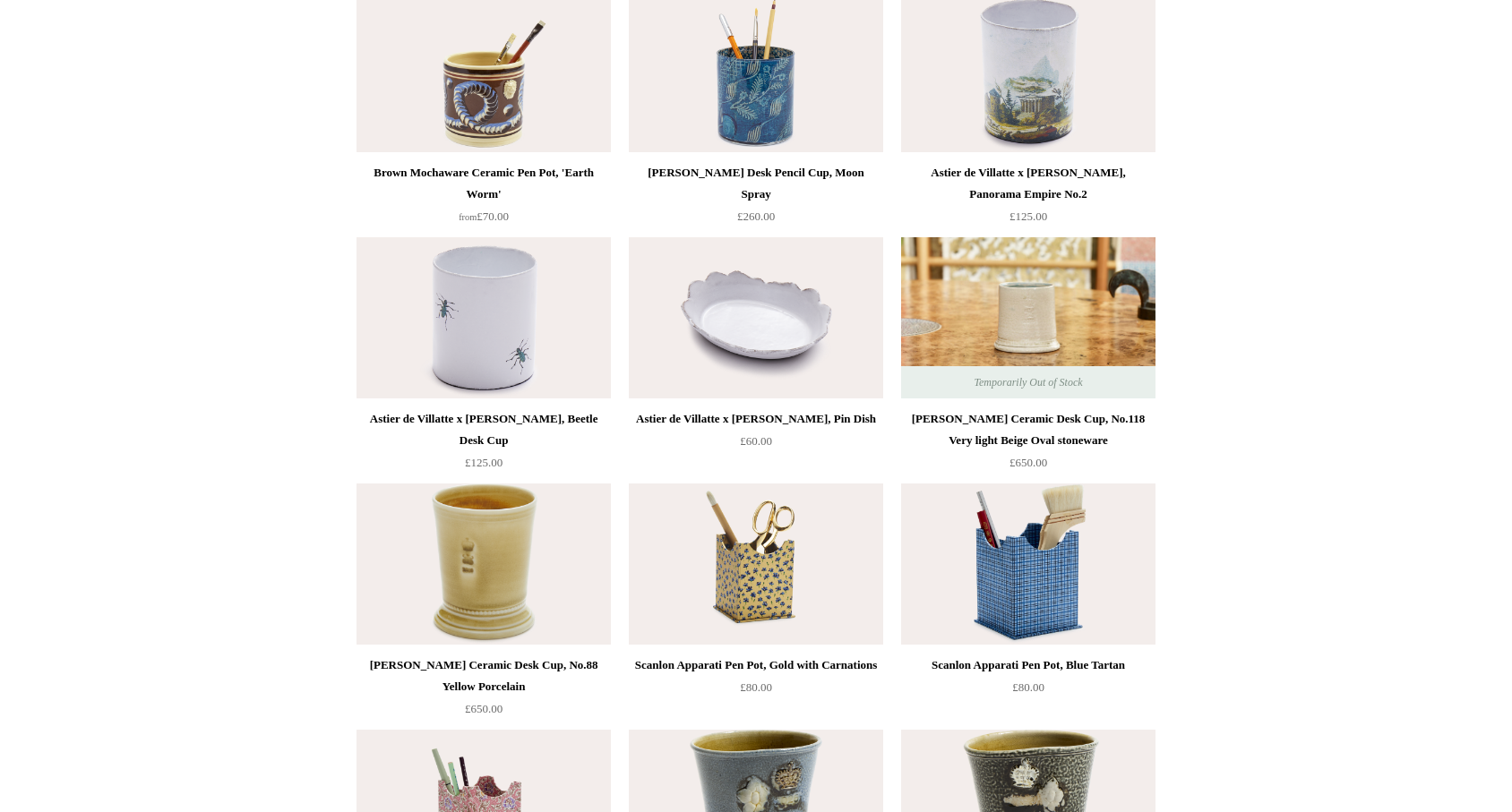
drag, startPoint x: 1508, startPoint y: 404, endPoint x: 1504, endPoint y: 435, distance: 31.3
click at [1505, 432] on html "Menu Choosing Keeping * Shipping Information Shopping Basket (0) * ⤺ + +" at bounding box center [756, 142] width 1512 height 3723
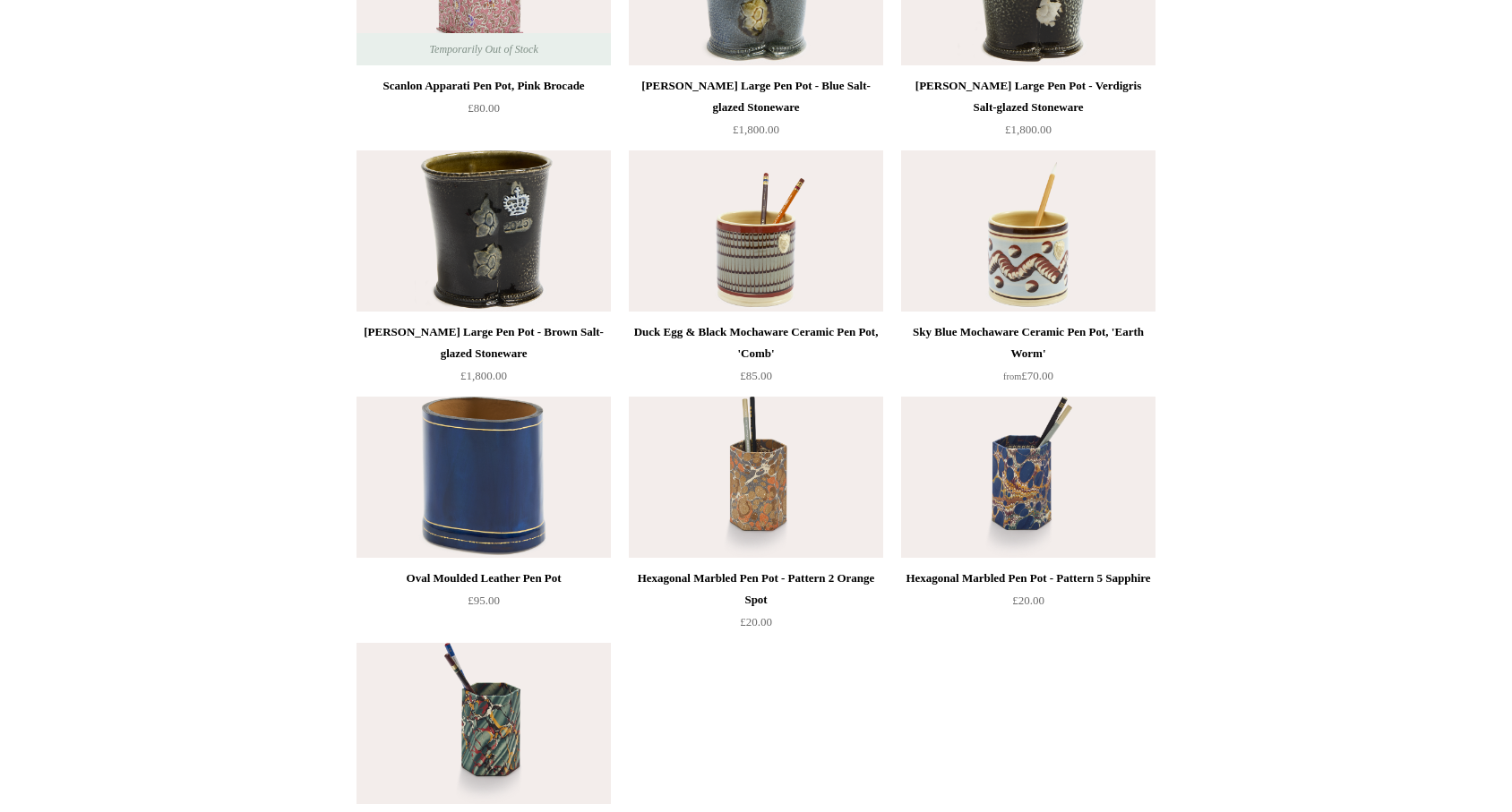
scroll to position [2544, 0]
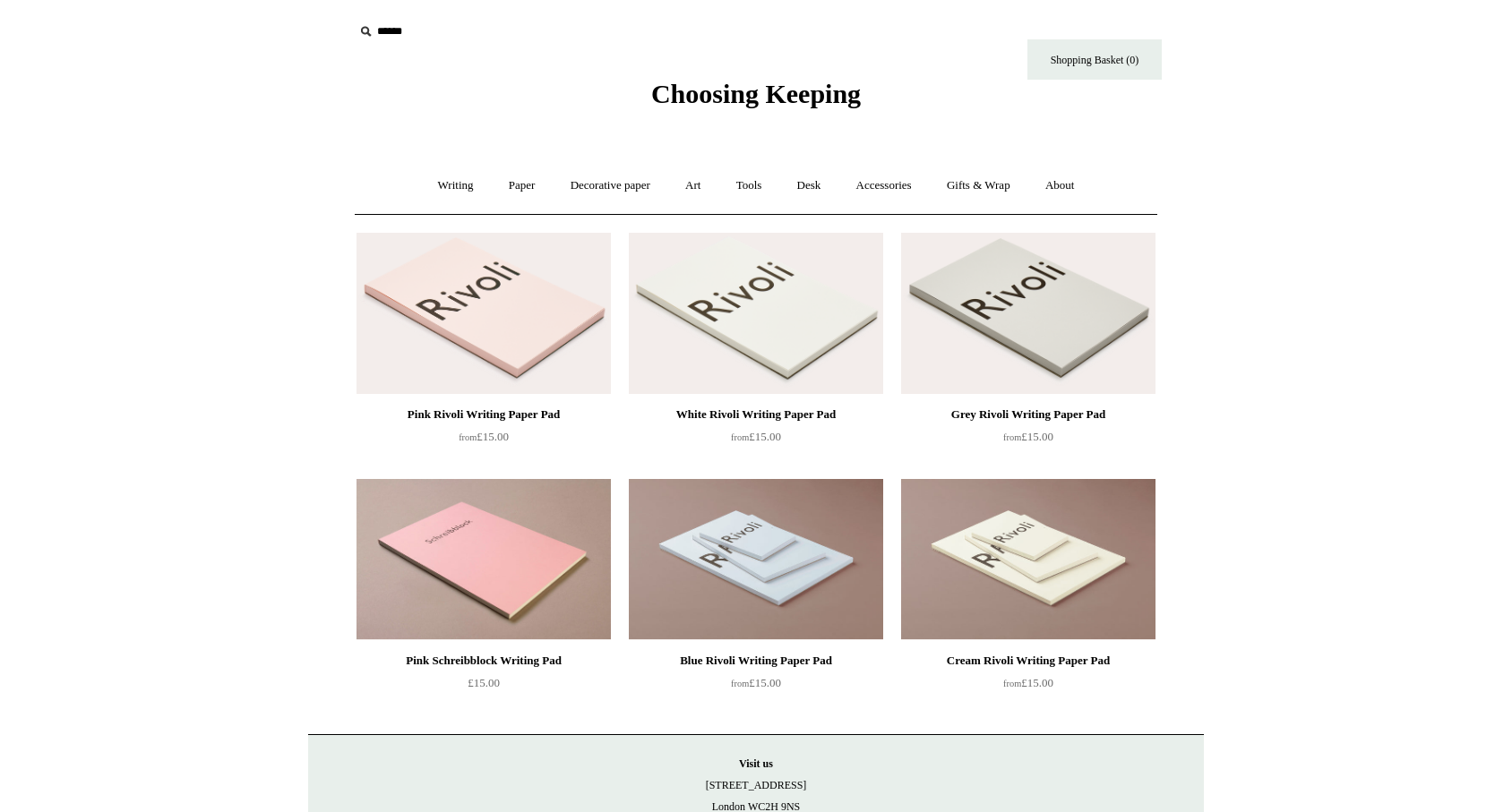
click at [1333, 296] on html "Menu Choosing Keeping * Shipping Information Shopping Basket (0) * ⤺ + +" at bounding box center [756, 508] width 1512 height 1015
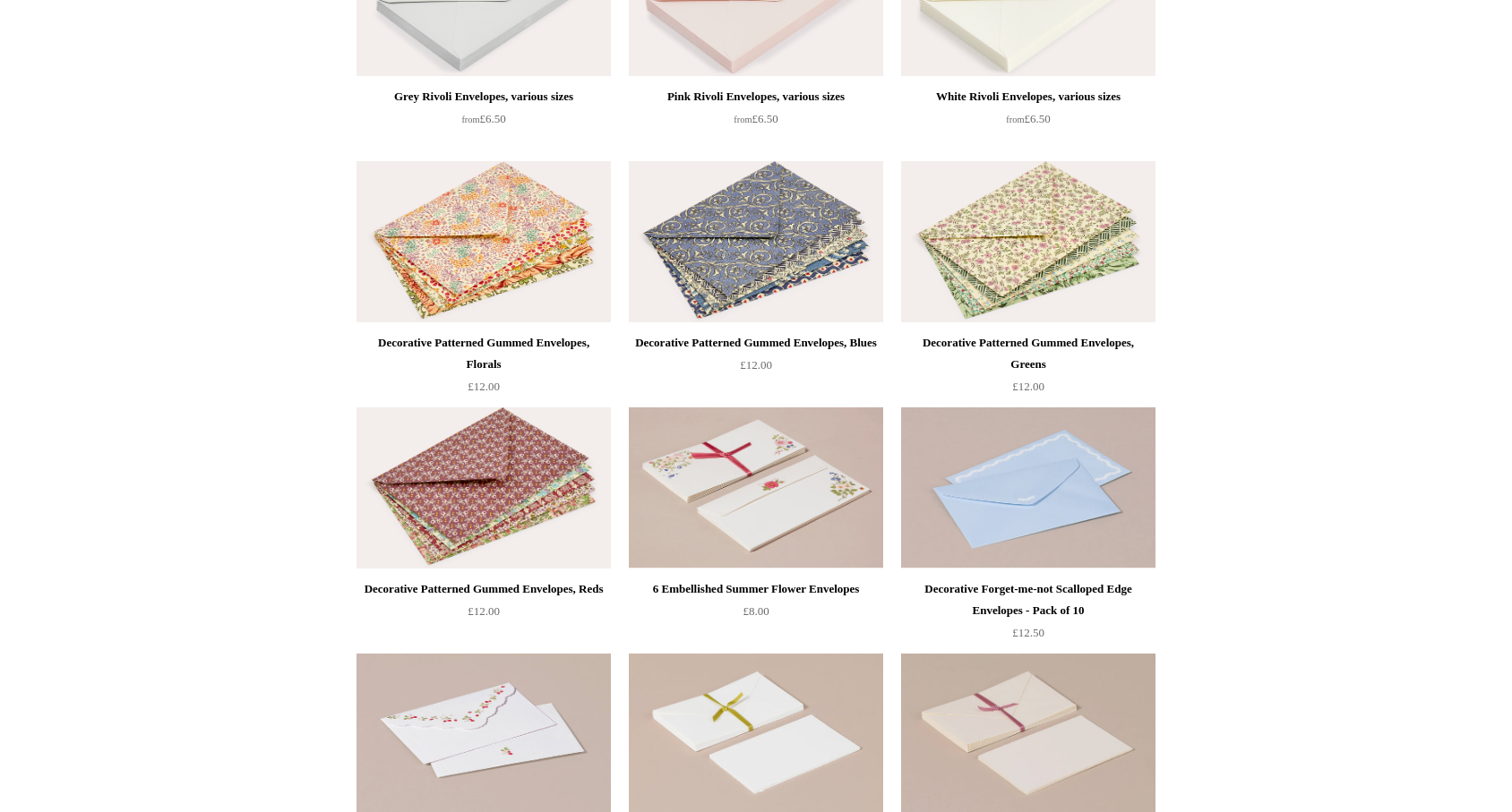
scroll to position [322, 0]
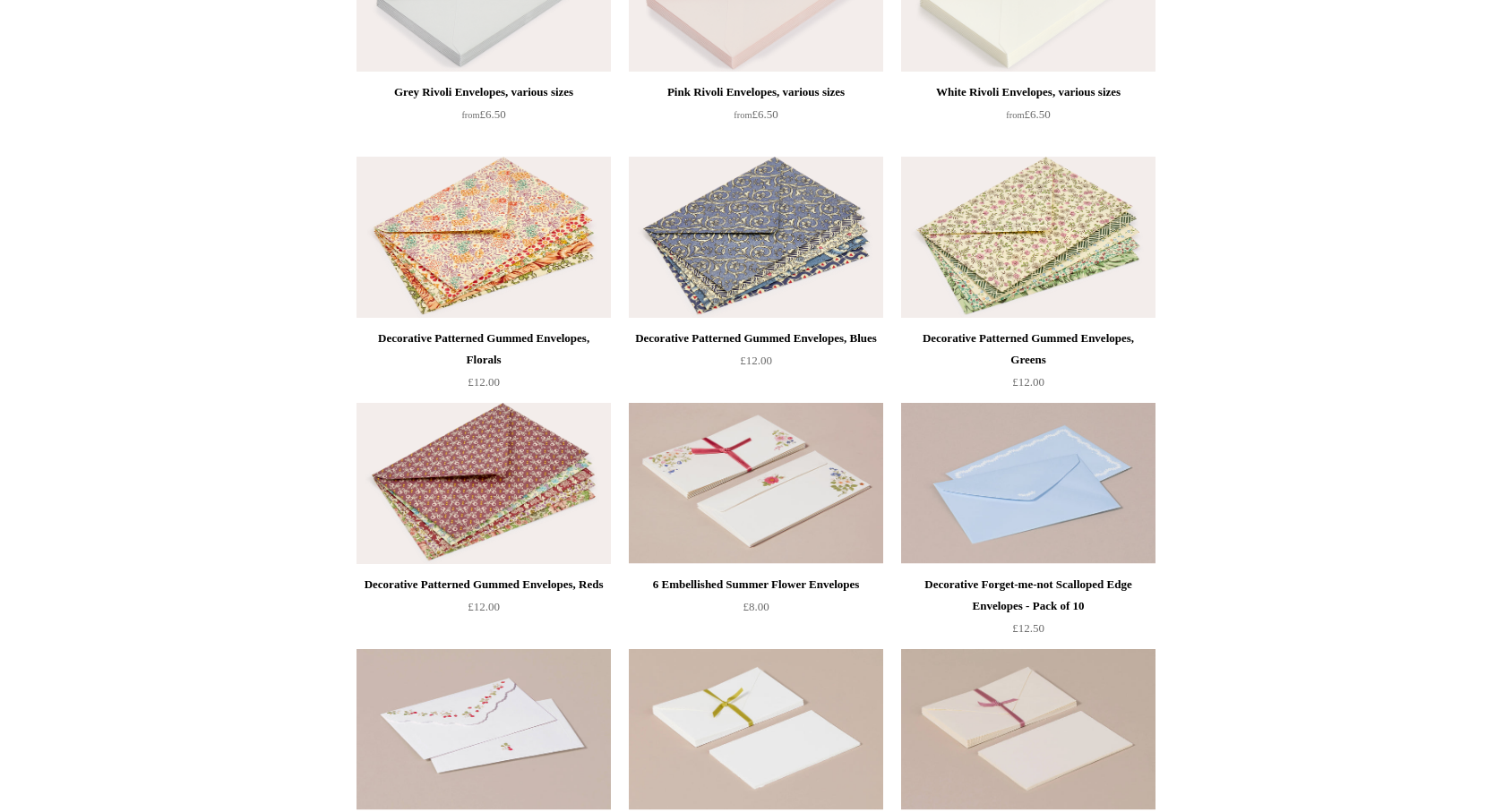
click at [670, 239] on img at bounding box center [756, 237] width 255 height 161
click at [469, 227] on img at bounding box center [483, 237] width 255 height 161
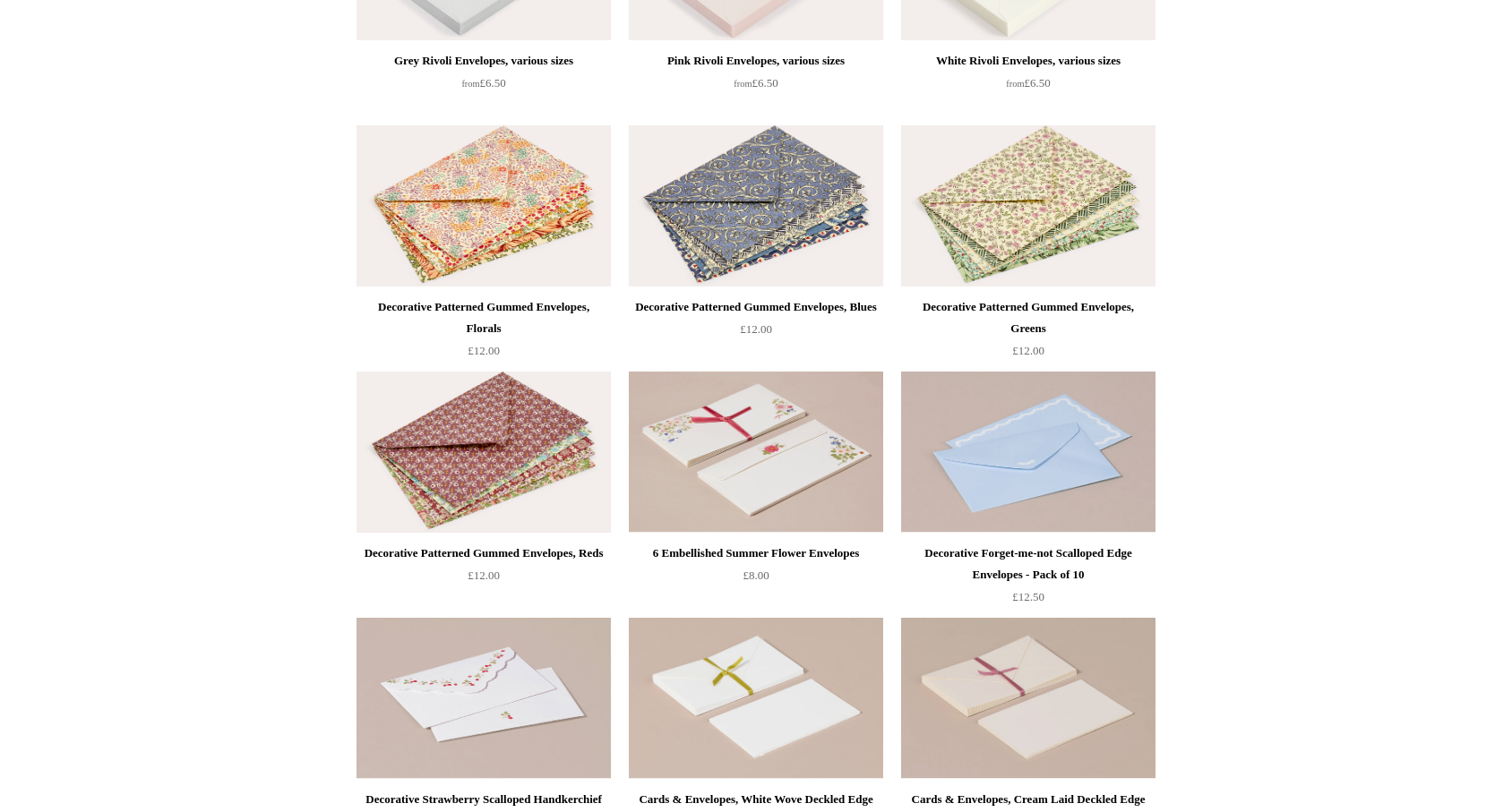
scroll to position [358, 0]
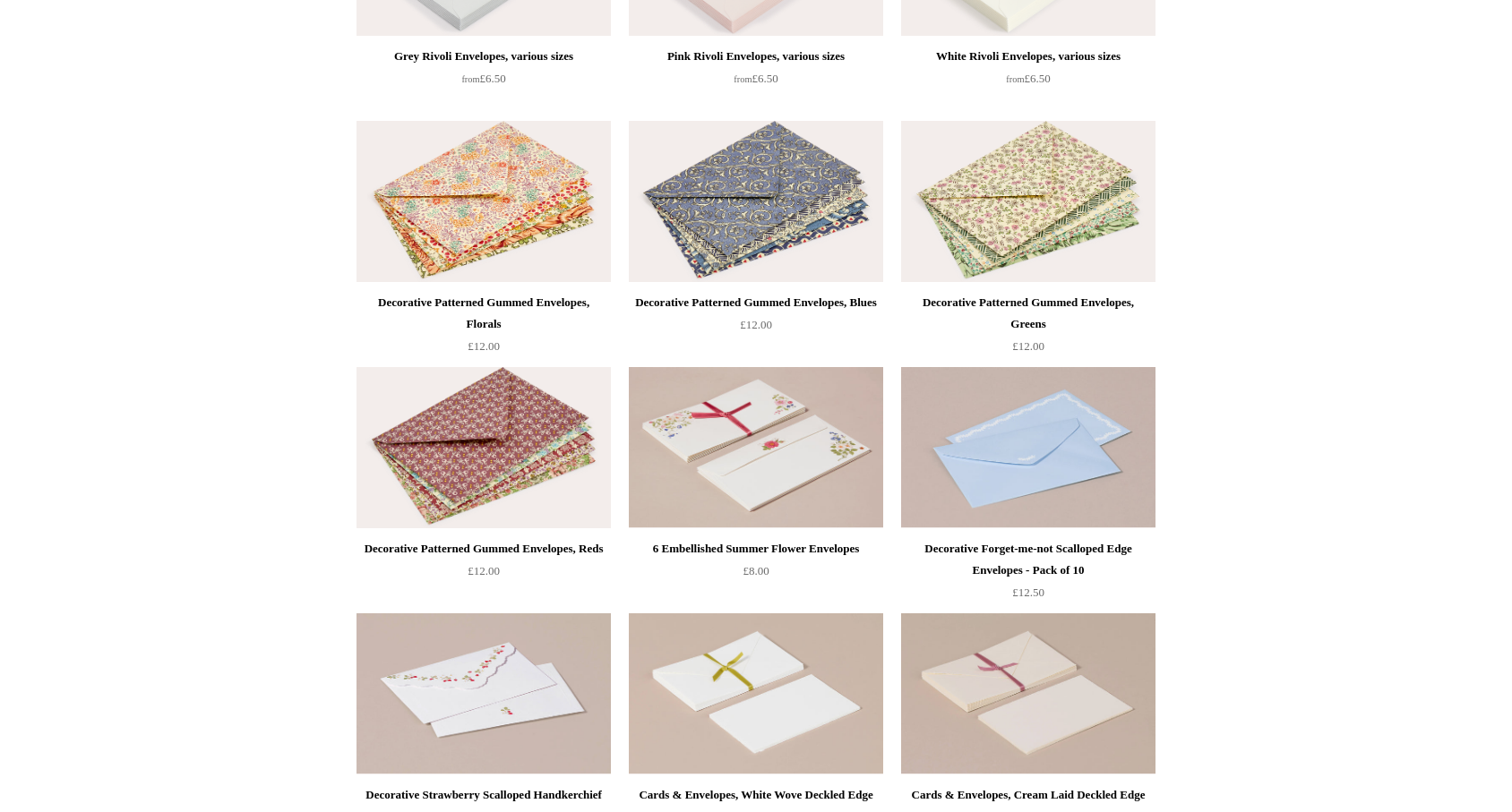
click at [1028, 163] on img at bounding box center [1028, 201] width 255 height 161
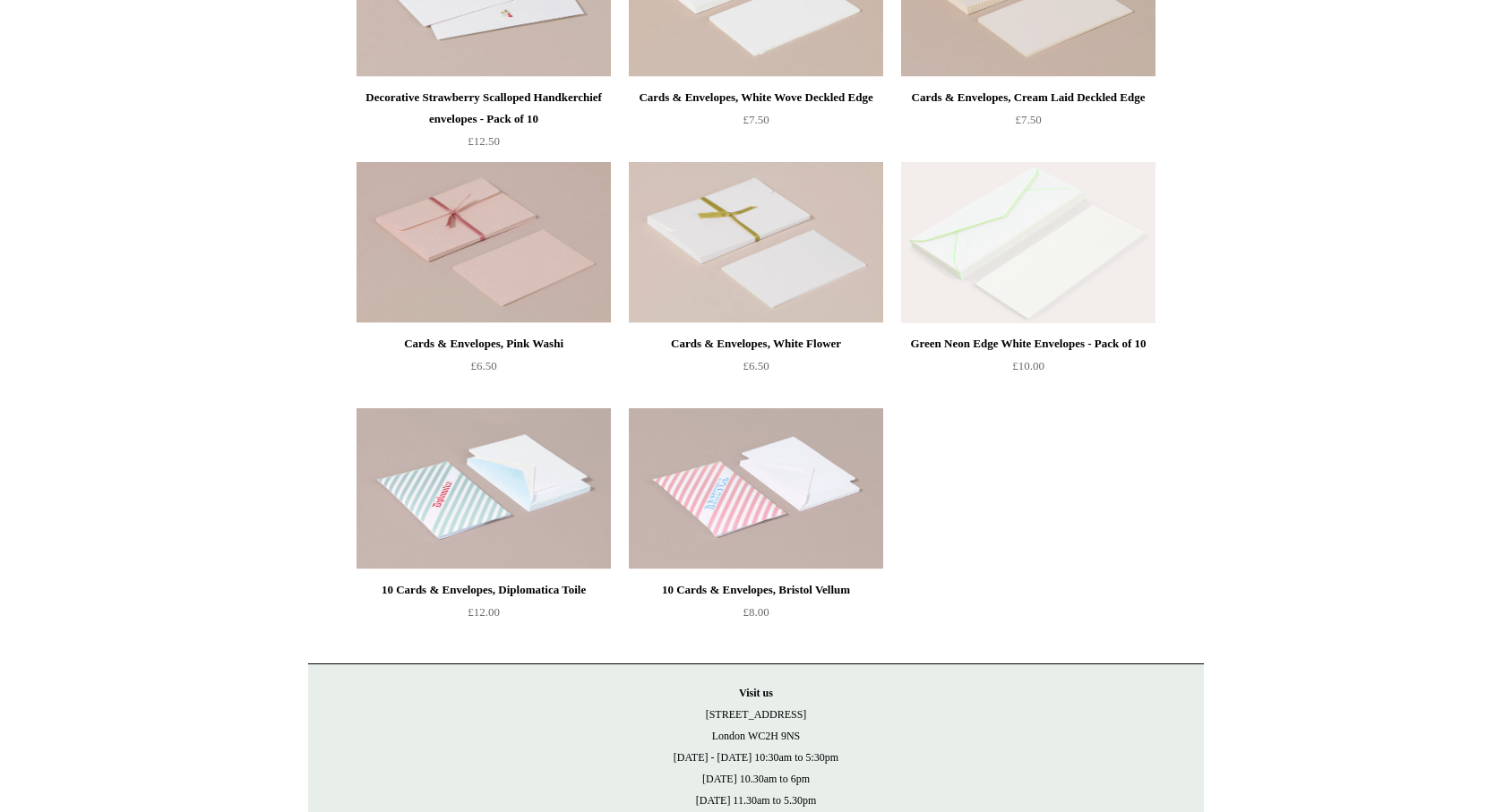
scroll to position [1111, 0]
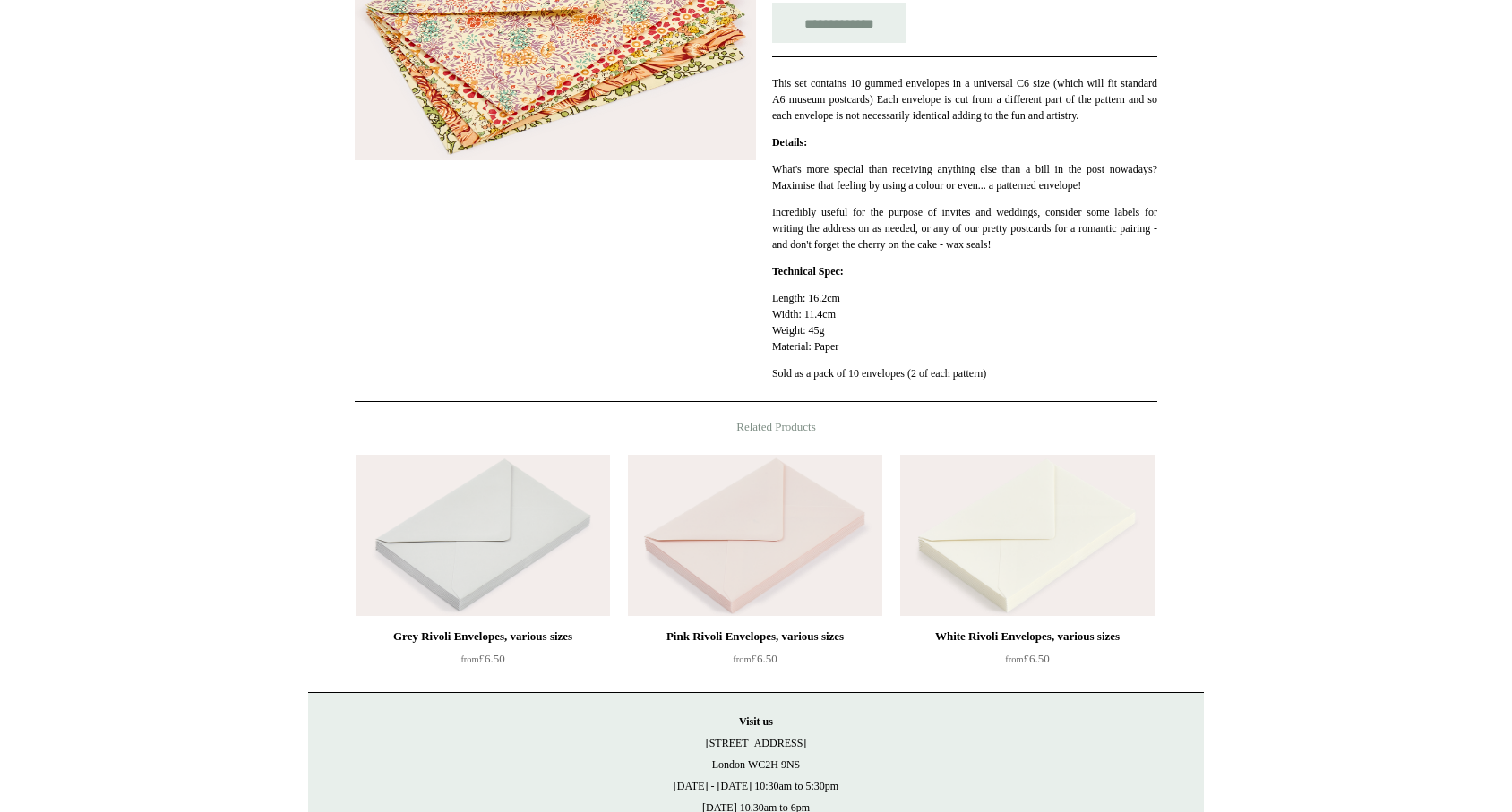
scroll to position [394, 0]
